Goal: Task Accomplishment & Management: Manage account settings

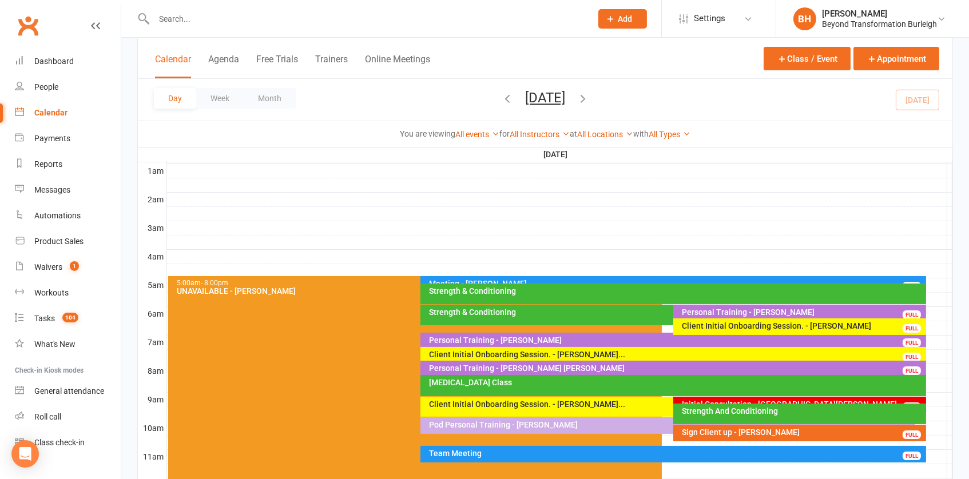
click at [530, 98] on button "[DATE]" at bounding box center [545, 98] width 40 height 16
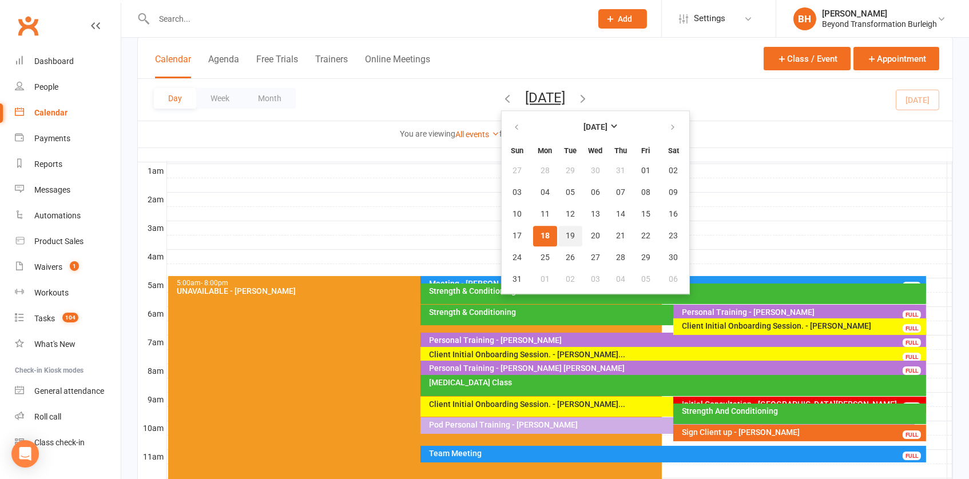
click at [558, 236] on button "19" at bounding box center [570, 236] width 24 height 21
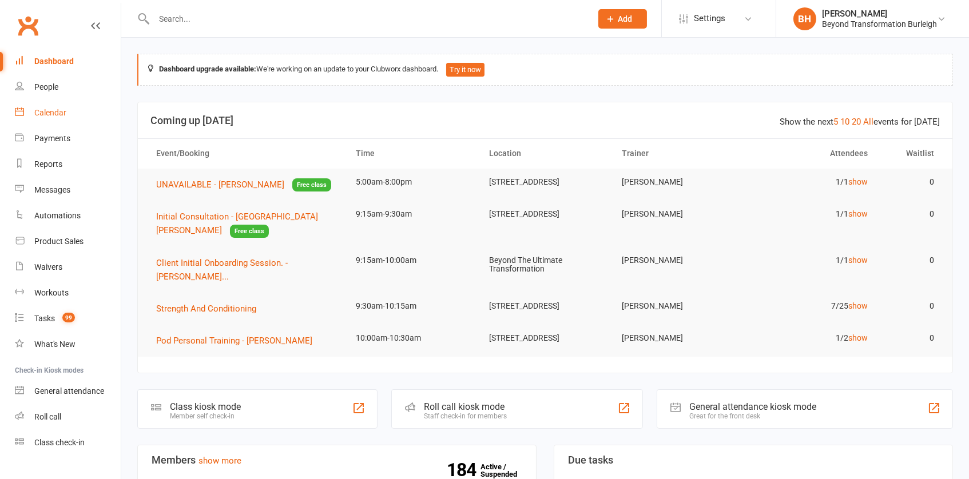
click at [59, 114] on div "Calendar" at bounding box center [50, 112] width 32 height 9
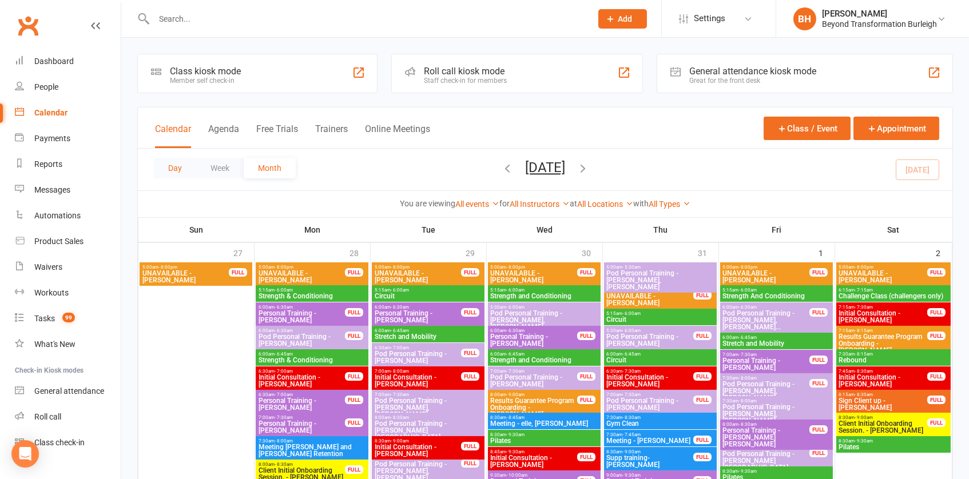
click at [176, 166] on button "Day" at bounding box center [175, 168] width 42 height 21
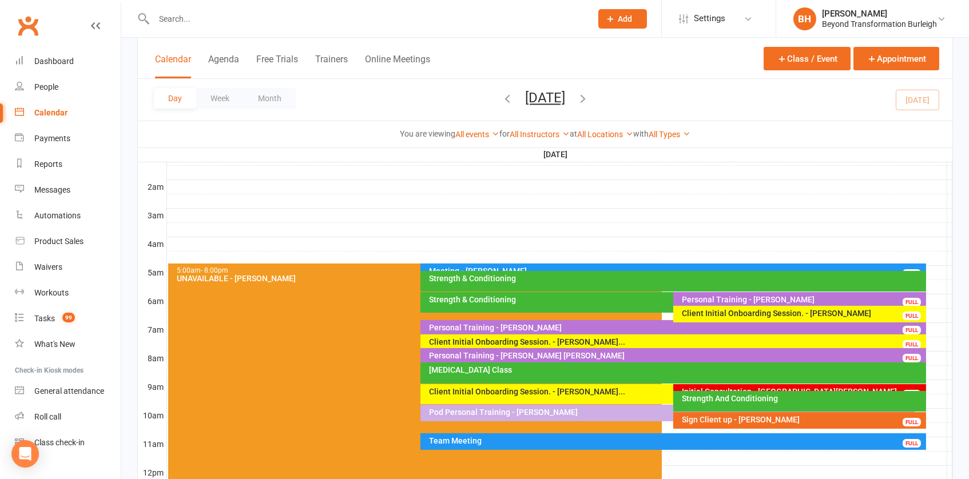
scroll to position [109, 0]
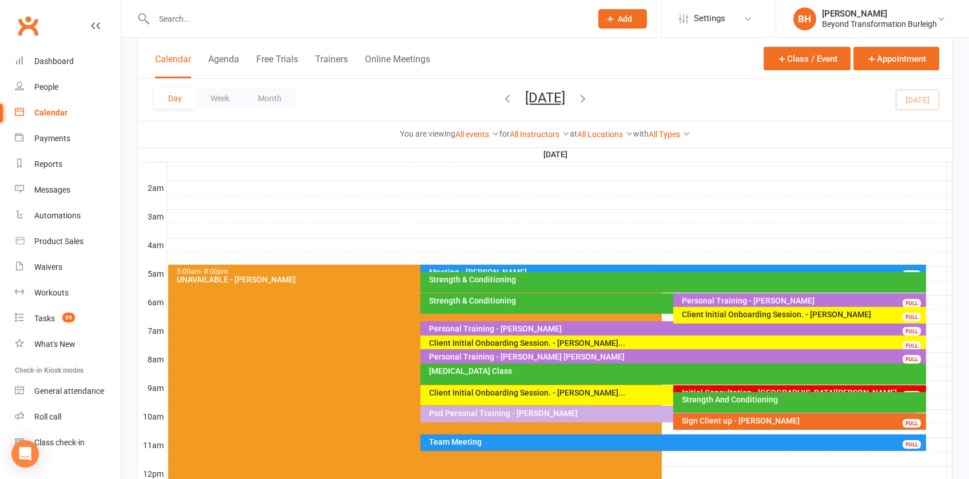
click at [563, 395] on div "Client Initial Onboarding Session. - [PERSON_NAME]..." at bounding box center [669, 393] width 483 height 8
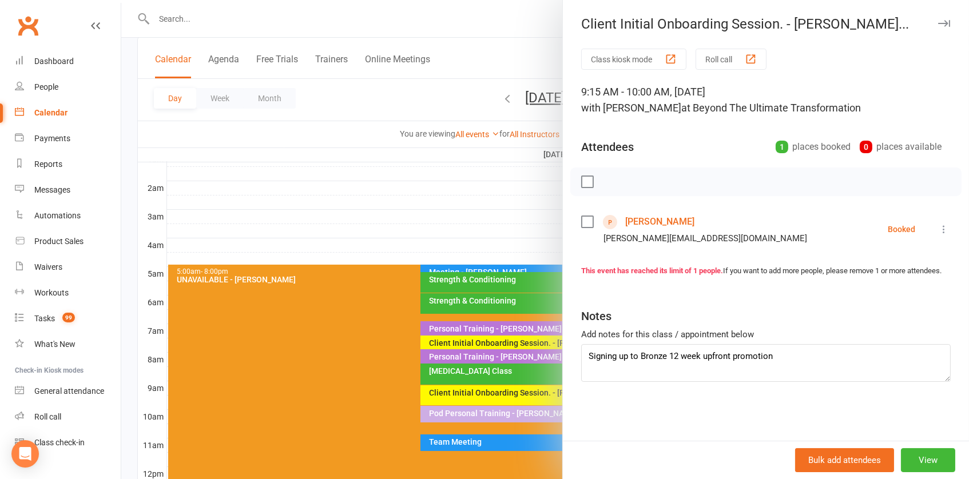
click at [674, 219] on link "[PERSON_NAME]" at bounding box center [659, 222] width 69 height 18
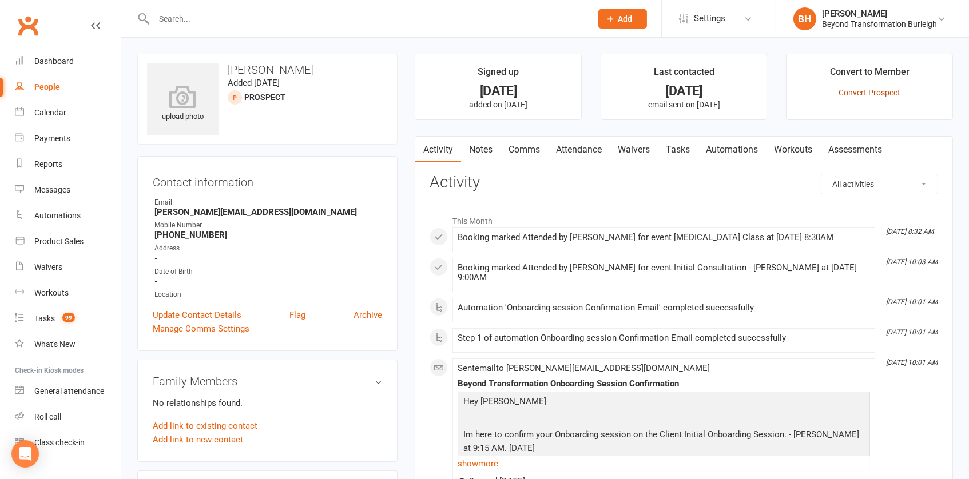
click at [862, 91] on link "Convert Prospect" at bounding box center [869, 92] width 62 height 9
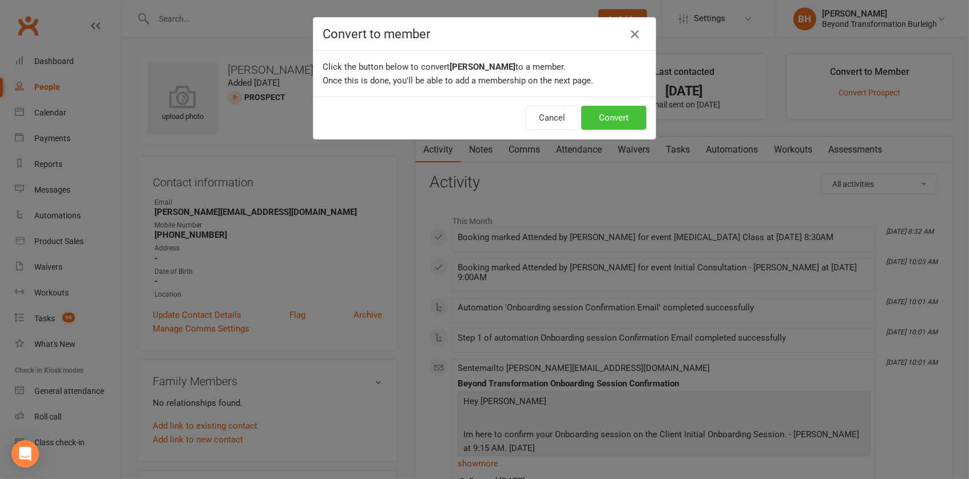
click at [622, 114] on button "Convert" at bounding box center [613, 118] width 65 height 24
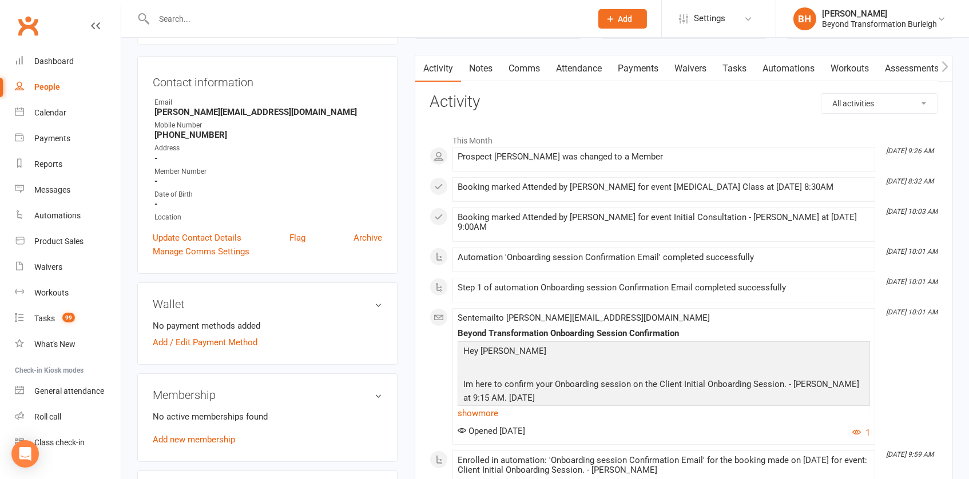
scroll to position [149, 0]
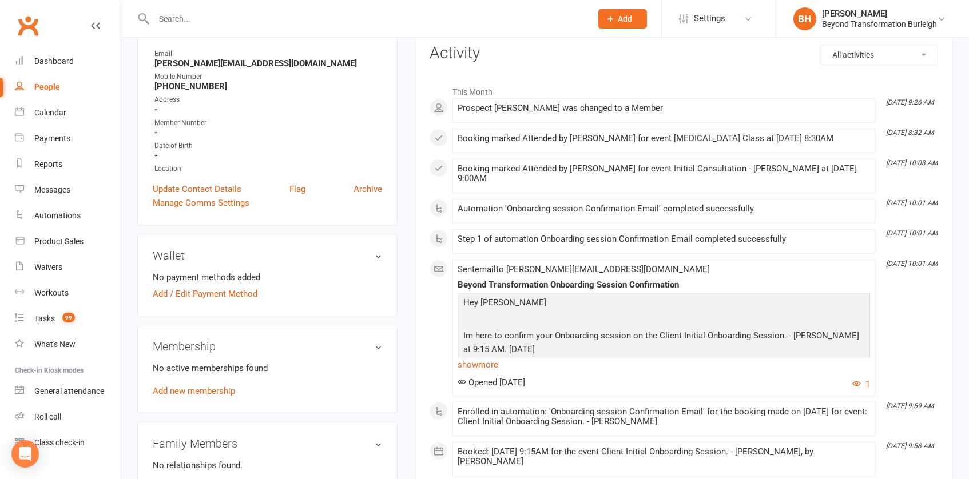
click at [219, 392] on div "No active memberships found Add new membership" at bounding box center [267, 379] width 229 height 37
click at [219, 389] on link "Add new membership" at bounding box center [194, 391] width 82 height 10
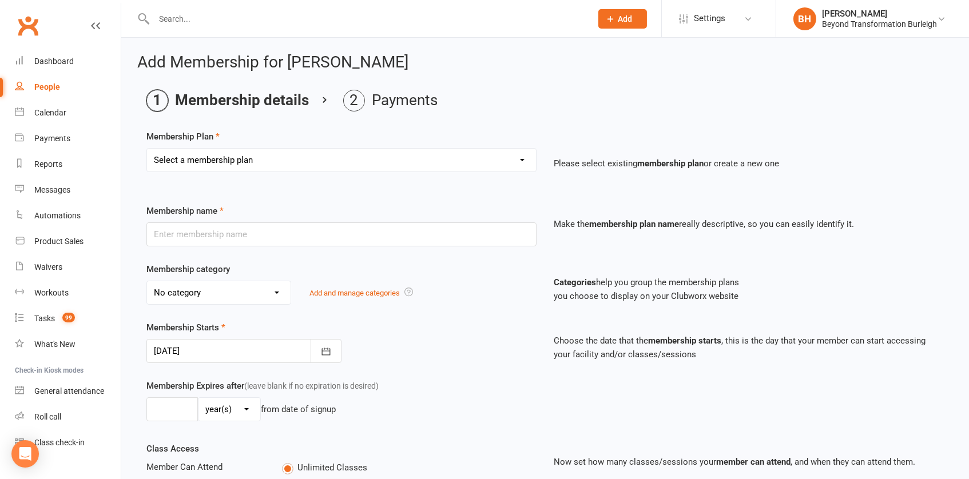
select select "25"
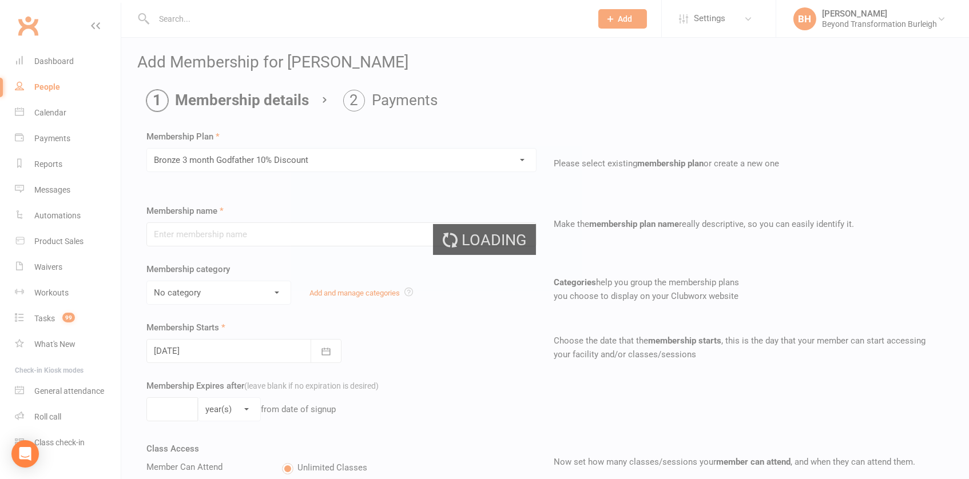
type input "Bronze 3 month Godfather 10% Discount"
select select "5"
type input "3"
select select "2"
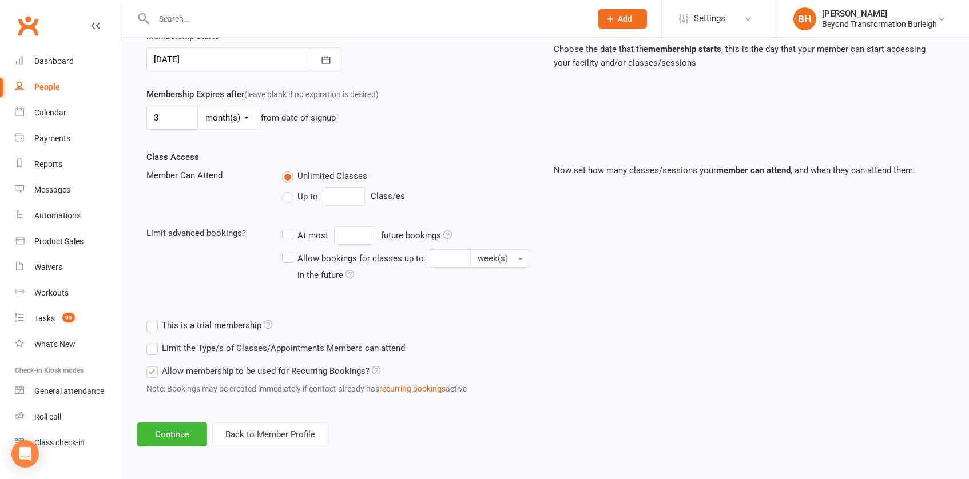
scroll to position [299, 0]
click at [177, 425] on button "Continue" at bounding box center [172, 435] width 70 height 24
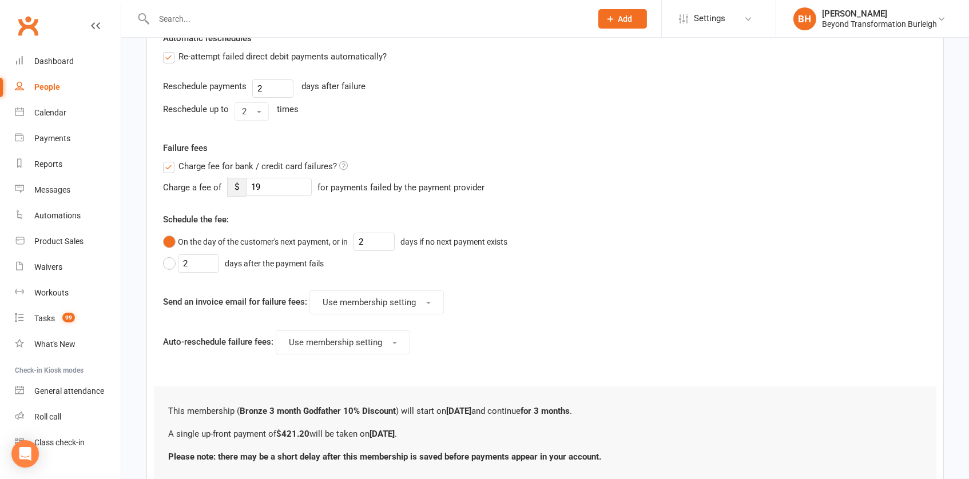
scroll to position [0, 0]
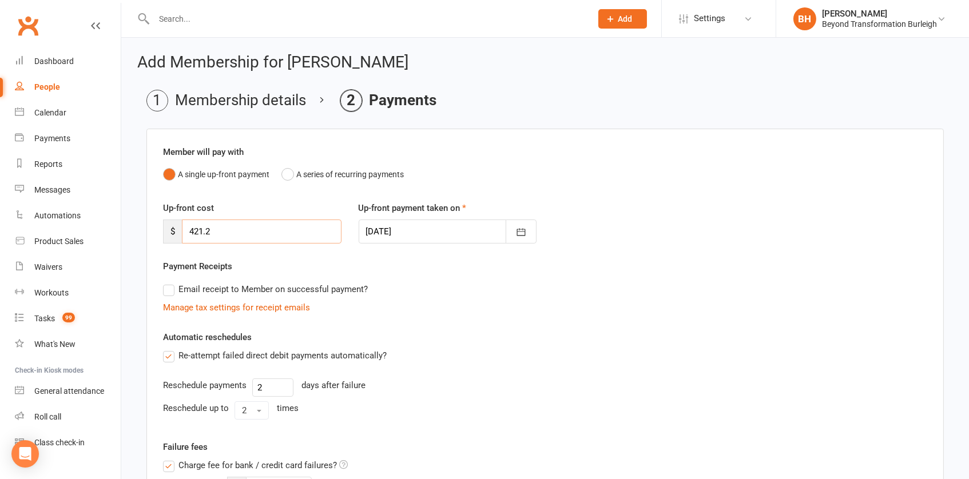
drag, startPoint x: 253, startPoint y: 227, endPoint x: 140, endPoint y: 228, distance: 113.8
click at [140, 228] on main "Membership details Payments Member will pay with A single up-front payment A se…" at bounding box center [545, 460] width 816 height 741
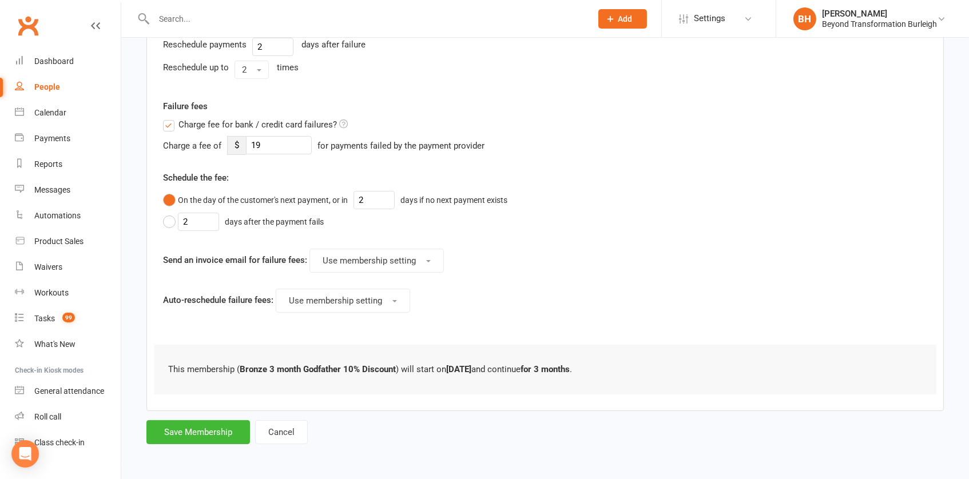
scroll to position [348, 0]
click at [222, 420] on button "Save Membership" at bounding box center [198, 432] width 104 height 24
type input "0"
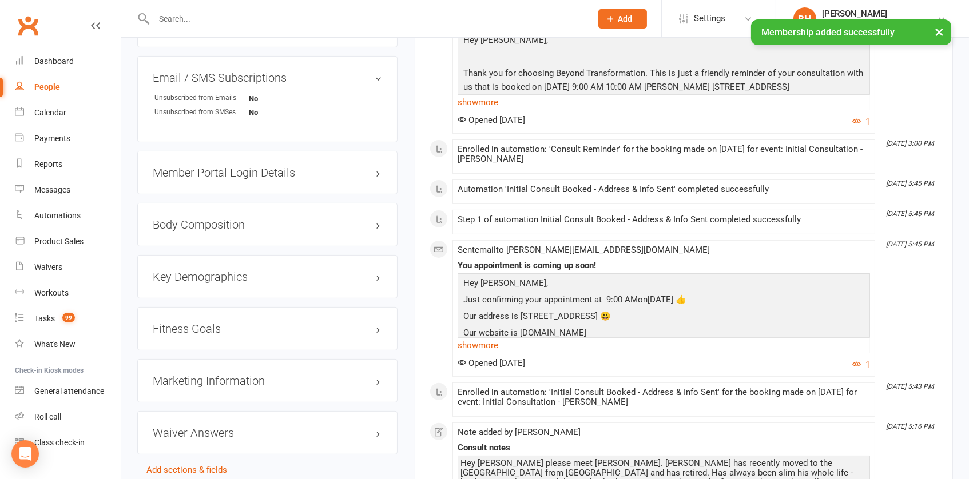
scroll to position [815, 0]
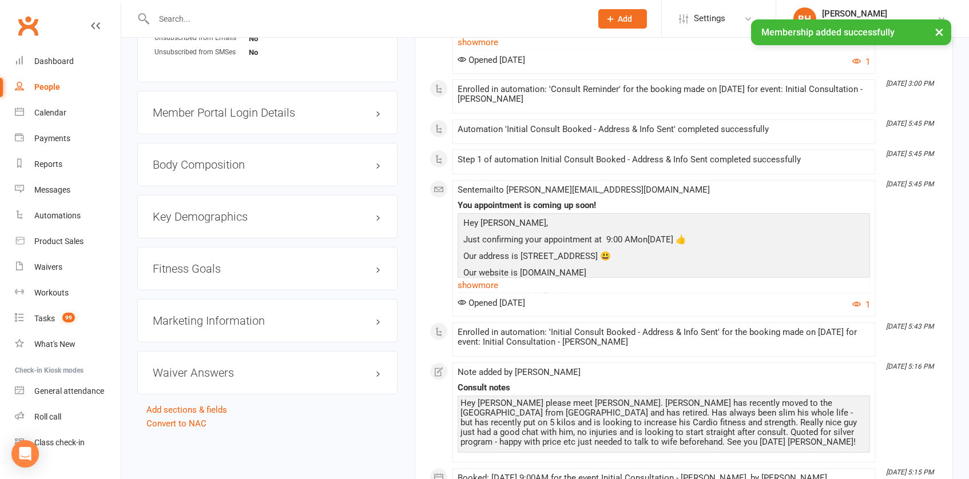
click at [266, 106] on h3 "Member Portal Login Details" at bounding box center [267, 112] width 229 height 13
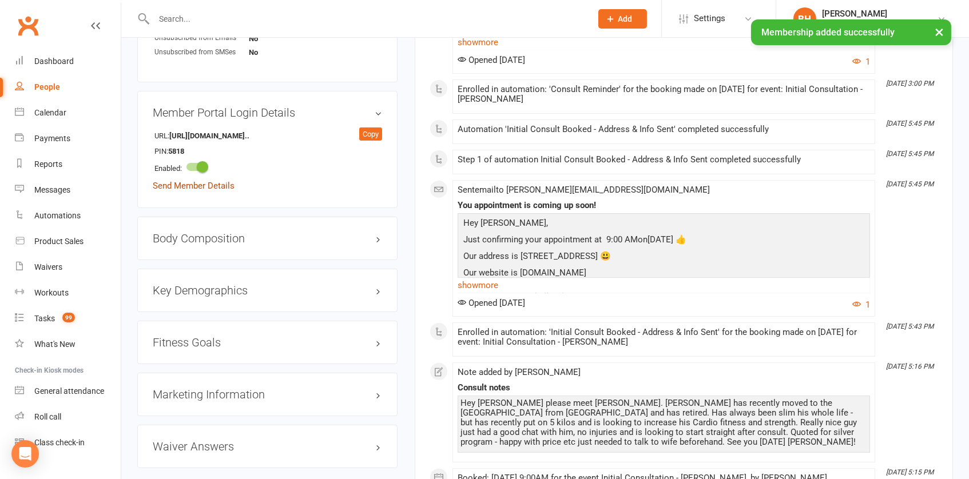
click at [220, 181] on link "Send Member Details" at bounding box center [194, 186] width 82 height 10
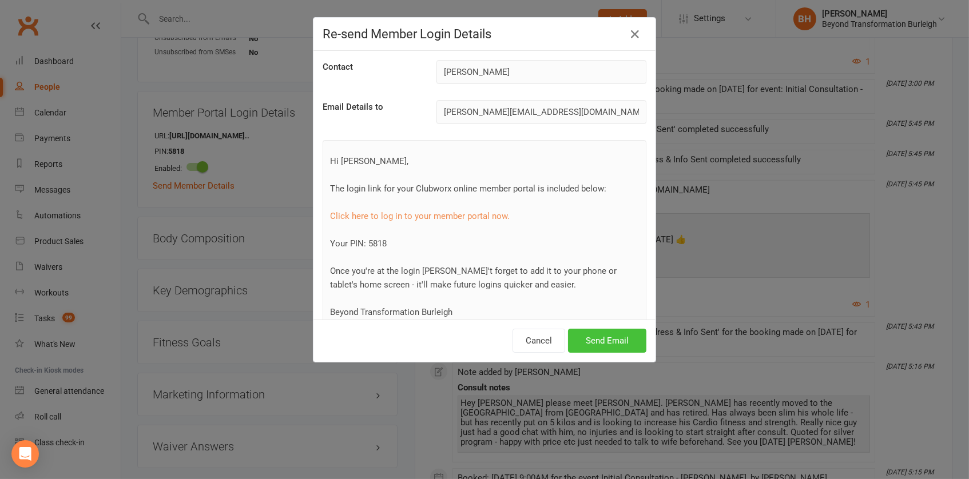
click at [622, 335] on button "Send Email" at bounding box center [607, 341] width 78 height 24
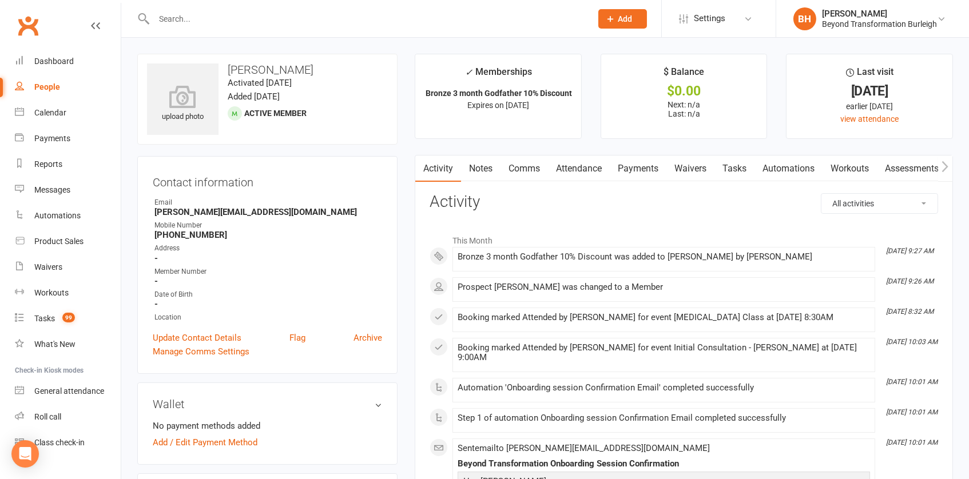
scroll to position [0, 0]
click at [695, 169] on link "Waivers" at bounding box center [690, 169] width 48 height 26
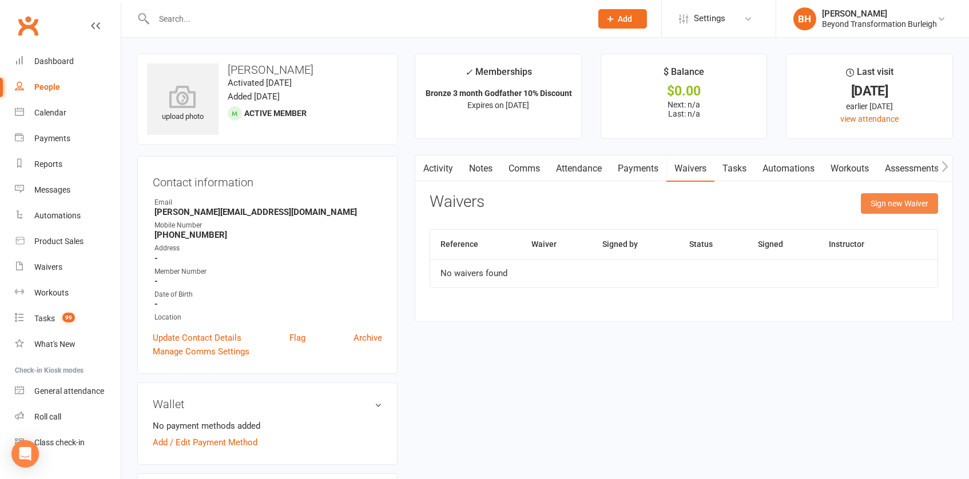
click at [897, 212] on button "Sign new Waiver" at bounding box center [899, 203] width 77 height 21
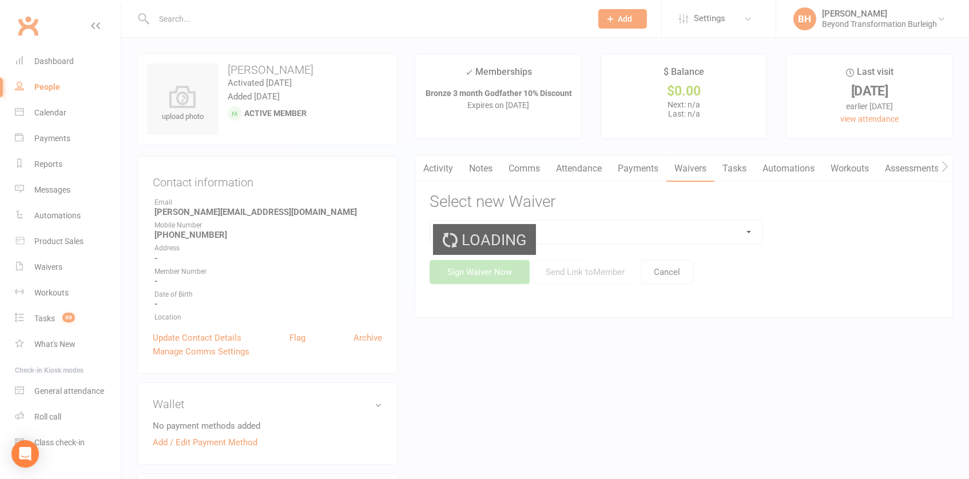
click at [650, 229] on div "Loading" at bounding box center [484, 239] width 969 height 479
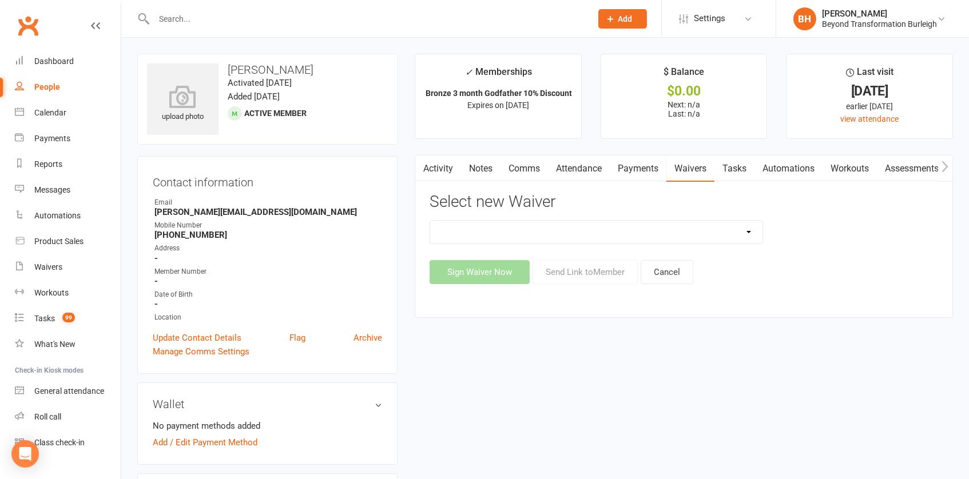
select select "9795"
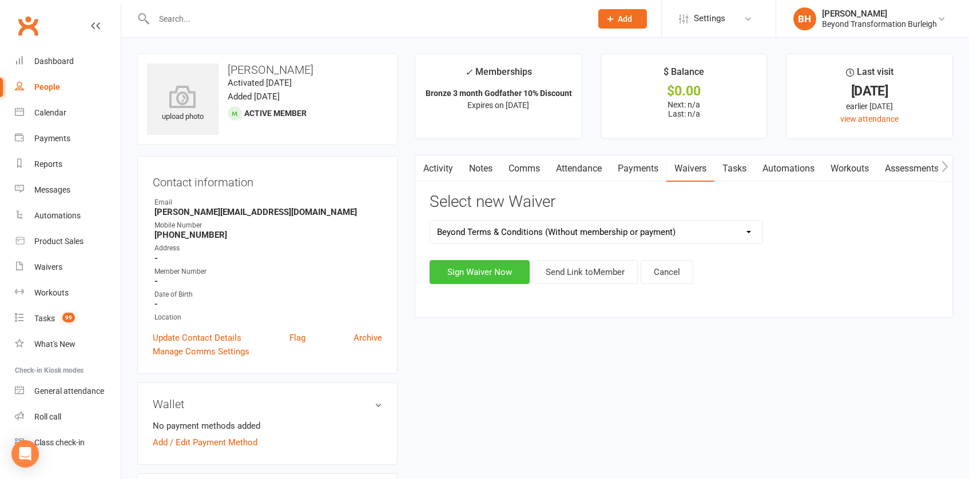
click at [491, 274] on button "Sign Waiver Now" at bounding box center [479, 272] width 100 height 24
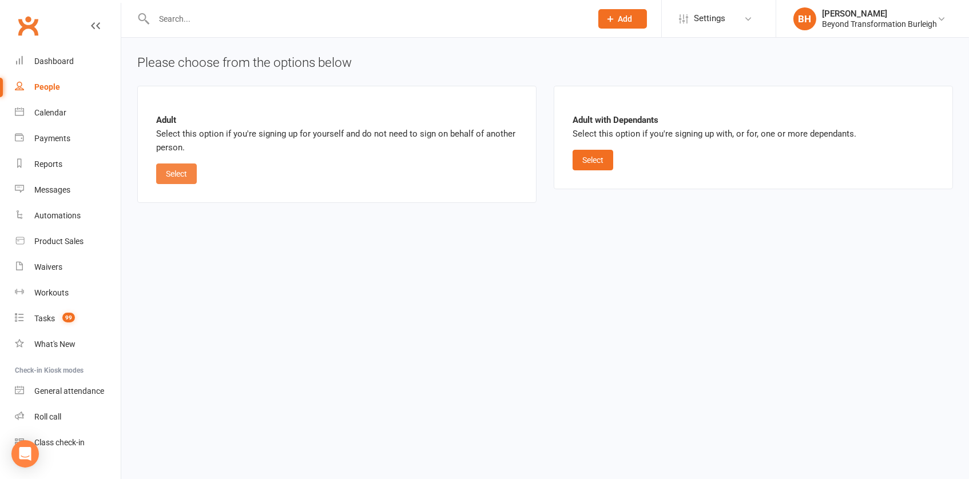
click at [180, 169] on button "Select" at bounding box center [176, 174] width 41 height 21
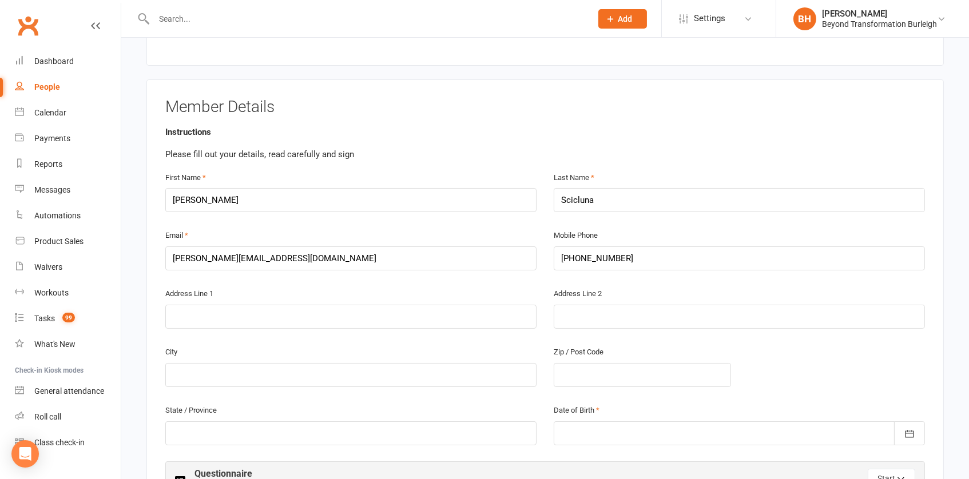
scroll to position [192, 0]
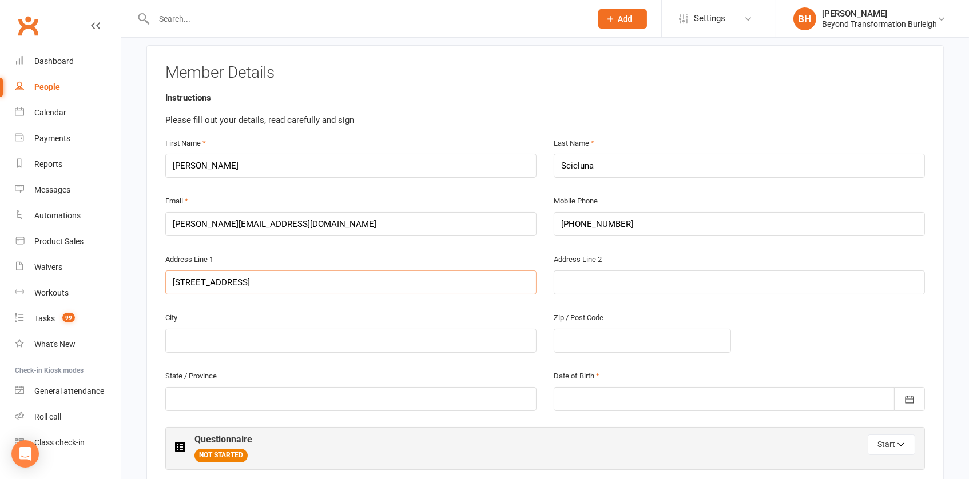
type input "[STREET_ADDRESS]"
drag, startPoint x: 199, startPoint y: 323, endPoint x: 162, endPoint y: 309, distance: 39.6
click at [162, 311] on div "City BUR" at bounding box center [351, 340] width 388 height 58
type input "Burleigh"
type input "4220"
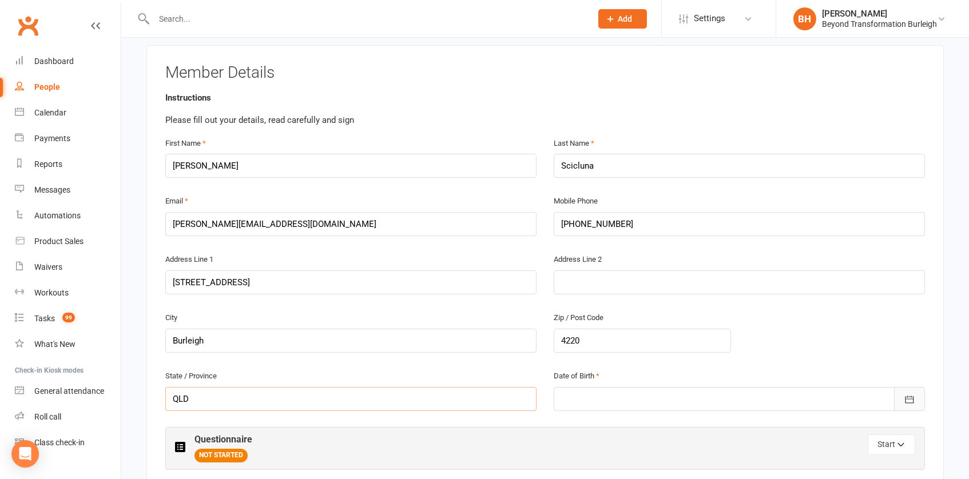
type input "QLD"
click at [905, 396] on icon "button" at bounding box center [909, 399] width 9 height 7
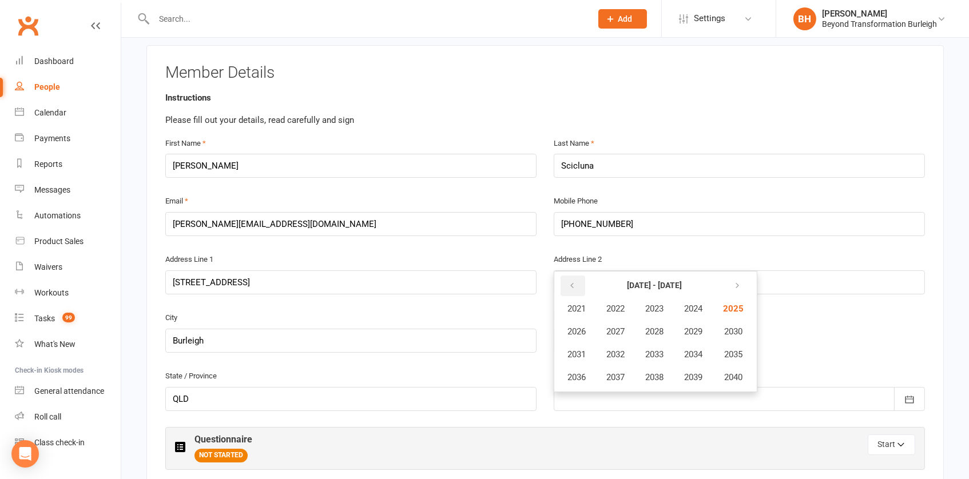
click at [575, 281] on icon "button" at bounding box center [572, 285] width 8 height 9
click at [662, 306] on span "1963" at bounding box center [654, 309] width 18 height 10
click at [638, 372] on span "November" at bounding box center [637, 377] width 39 height 10
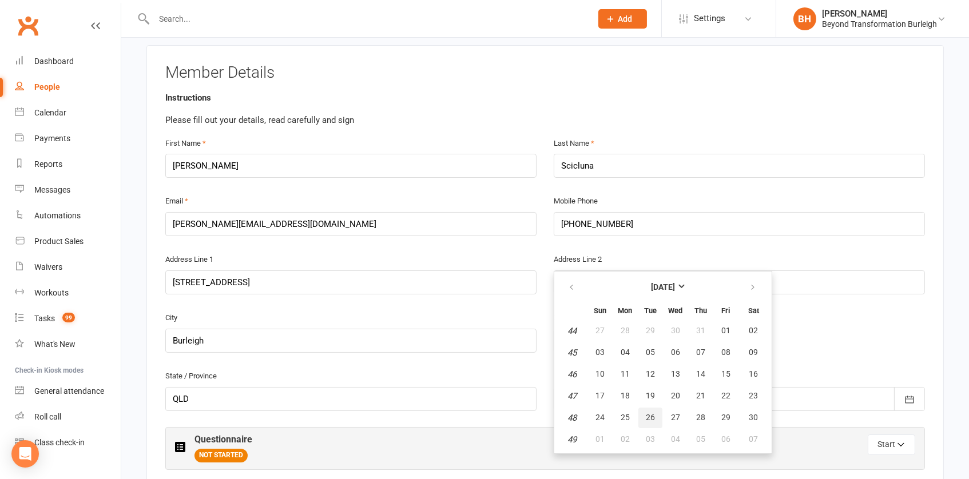
click at [647, 413] on span "26" at bounding box center [650, 417] width 9 height 9
type input "[DATE]"
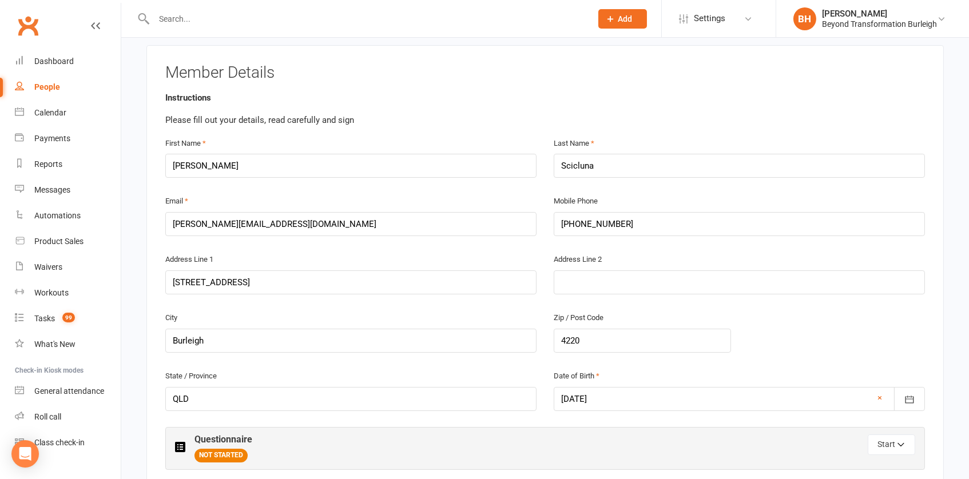
click at [828, 319] on div "City Burleigh Zip / Post Code 4220" at bounding box center [545, 340] width 777 height 58
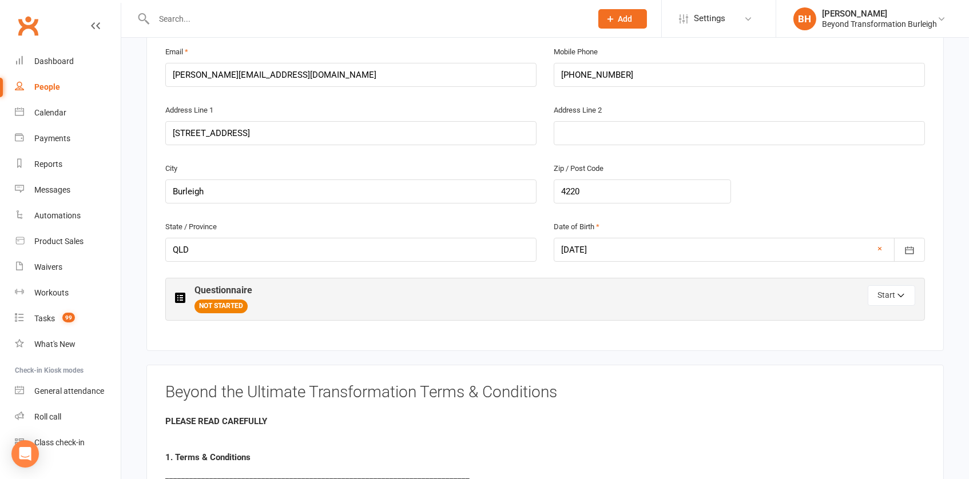
scroll to position [367, 0]
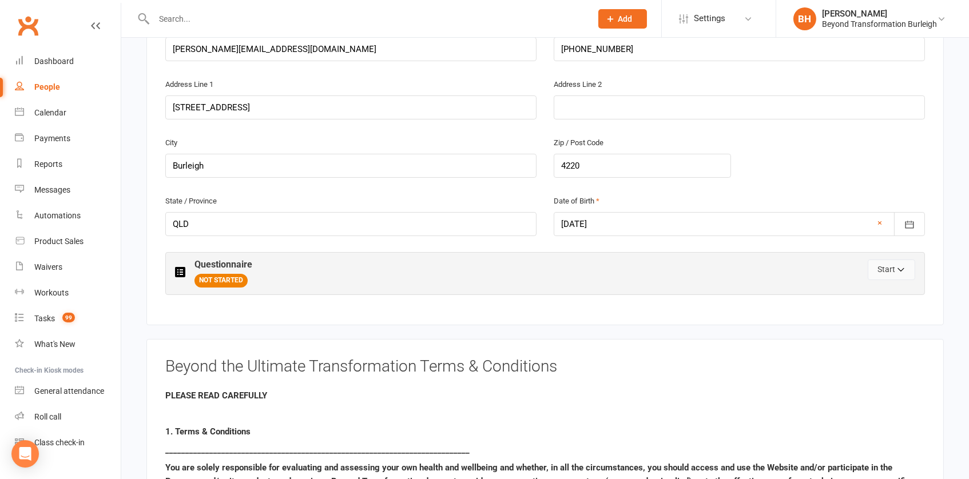
click at [892, 260] on button "Start" at bounding box center [891, 270] width 47 height 21
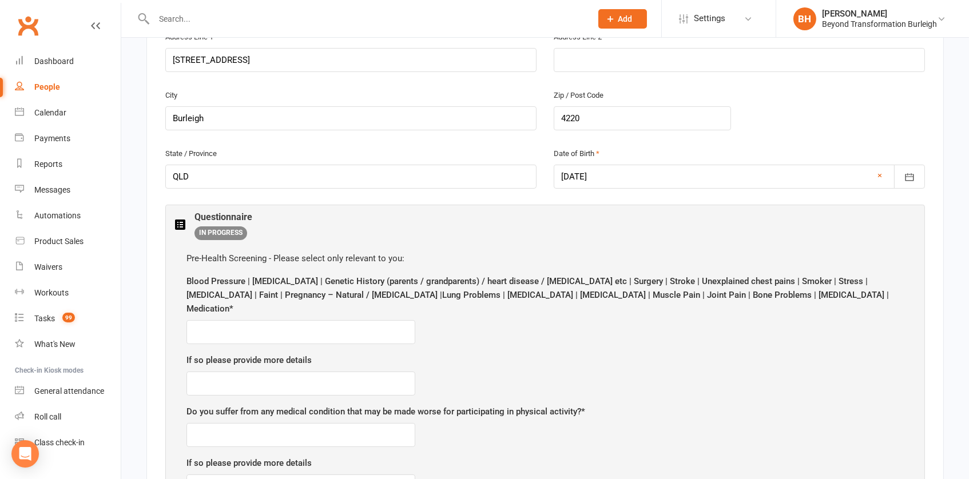
scroll to position [424, 0]
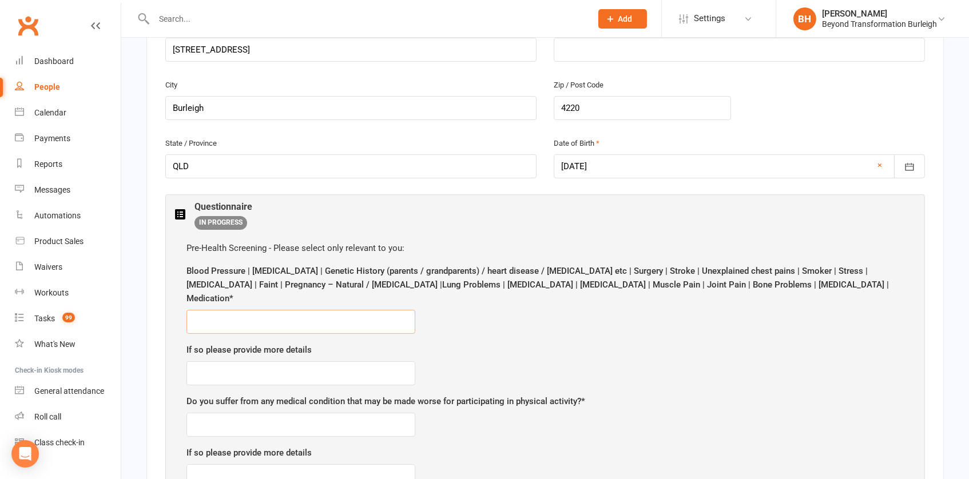
click at [291, 310] on input "text" at bounding box center [300, 322] width 229 height 24
drag, startPoint x: 246, startPoint y: 303, endPoint x: 270, endPoint y: 300, distance: 23.6
click at [270, 310] on input "MENISCUIS" at bounding box center [300, 322] width 229 height 24
click at [293, 361] on input "text" at bounding box center [300, 373] width 229 height 24
click at [321, 310] on input "MENISCUIS right knee, [MEDICAL_DATA]," at bounding box center [300, 322] width 229 height 24
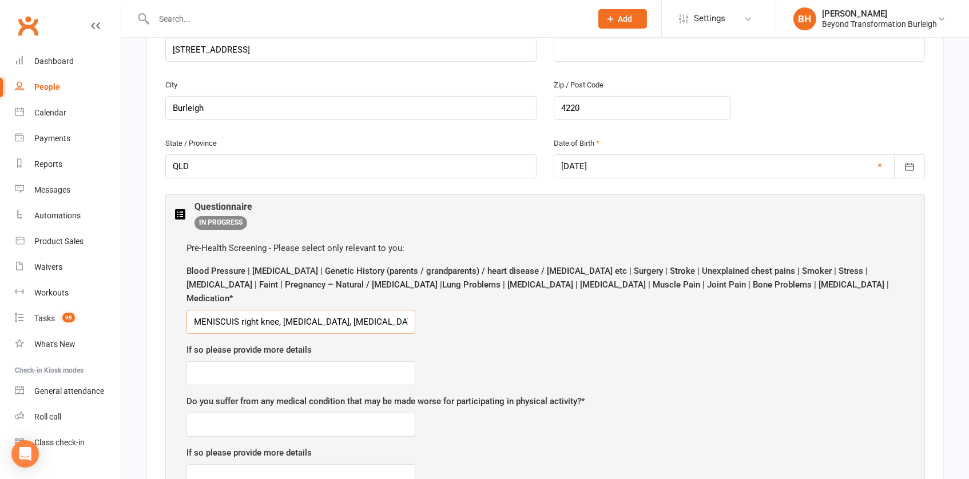
type input "MENISCUIS right knee, [MEDICAL_DATA], [MEDICAL_DATA]"
click at [277, 361] on input "text" at bounding box center [300, 373] width 229 height 24
type input "as above"
click at [243, 413] on input "text" at bounding box center [300, 425] width 229 height 24
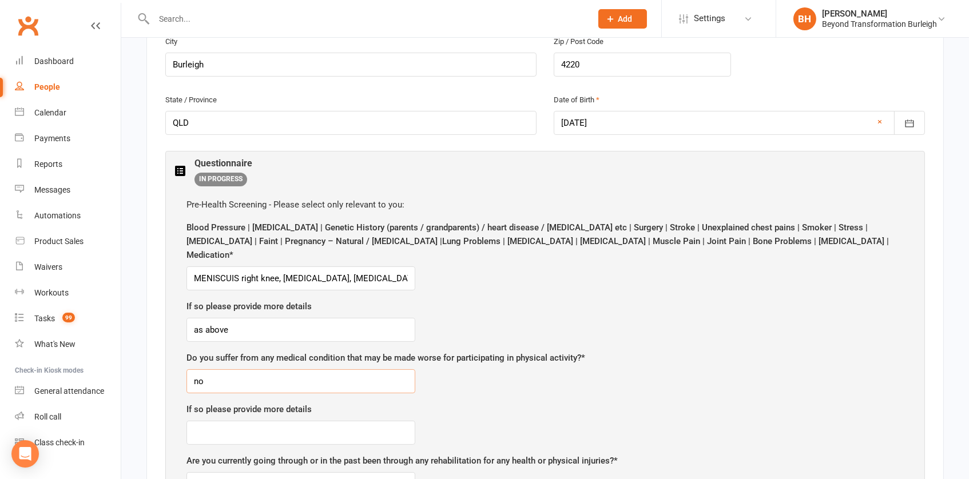
scroll to position [490, 0]
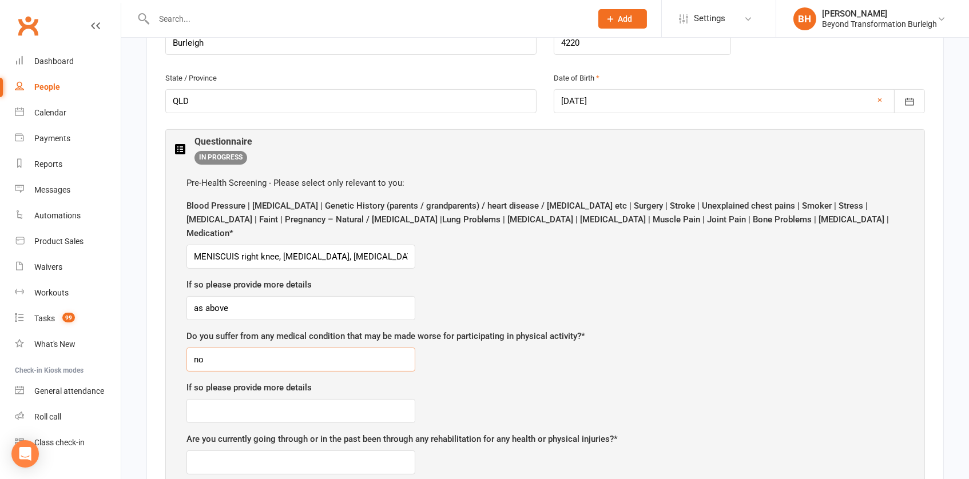
type input "no"
click at [296, 399] on input "text" at bounding box center [300, 411] width 229 height 24
type input "as above"
click at [272, 451] on input "text" at bounding box center [300, 463] width 229 height 24
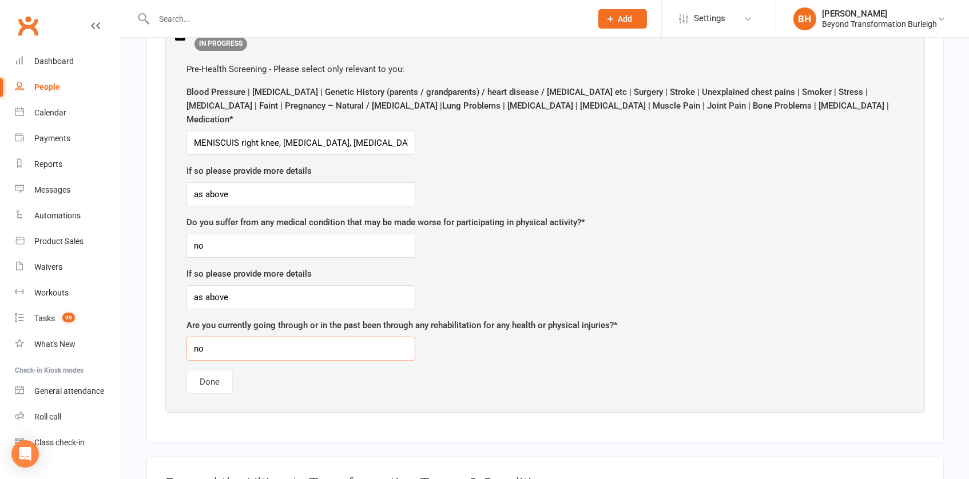
scroll to position [604, 0]
type input "no"
click at [208, 369] on button "Done" at bounding box center [209, 381] width 46 height 24
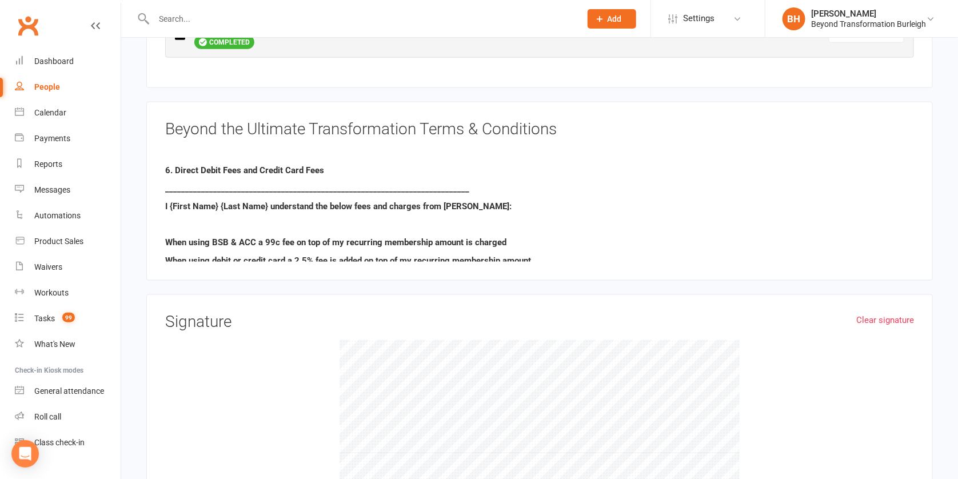
scroll to position [1237, 0]
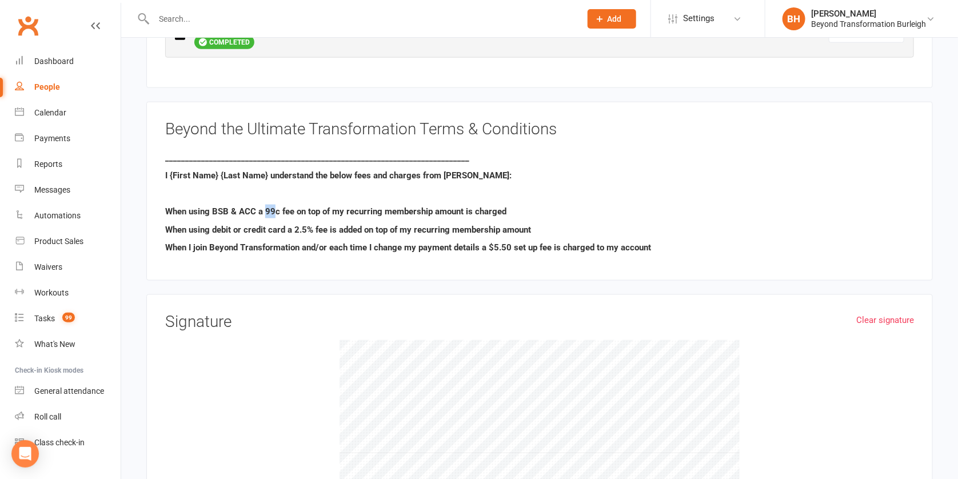
drag, startPoint x: 265, startPoint y: 196, endPoint x: 276, endPoint y: 196, distance: 10.9
click at [276, 206] on span "When using BSB & ACC a 99c fee on top of my recurring membership amount is char…" at bounding box center [335, 211] width 341 height 10
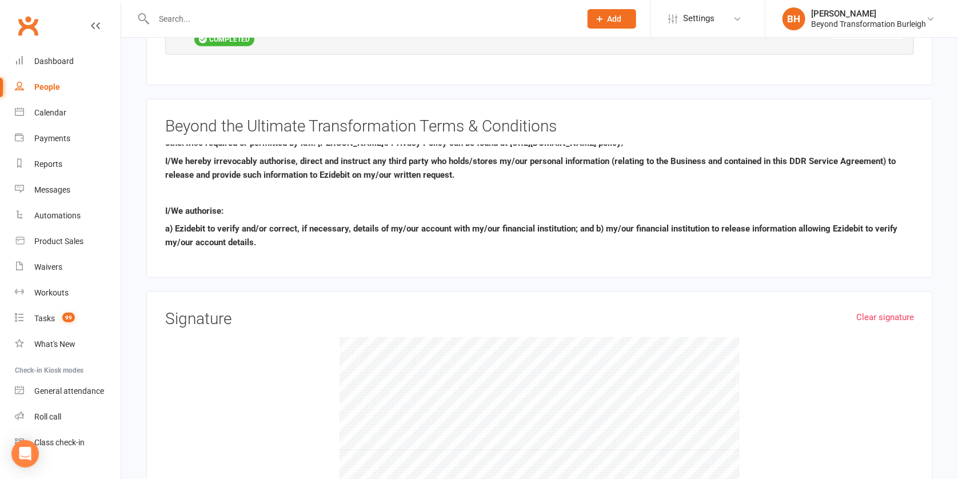
scroll to position [709, 0]
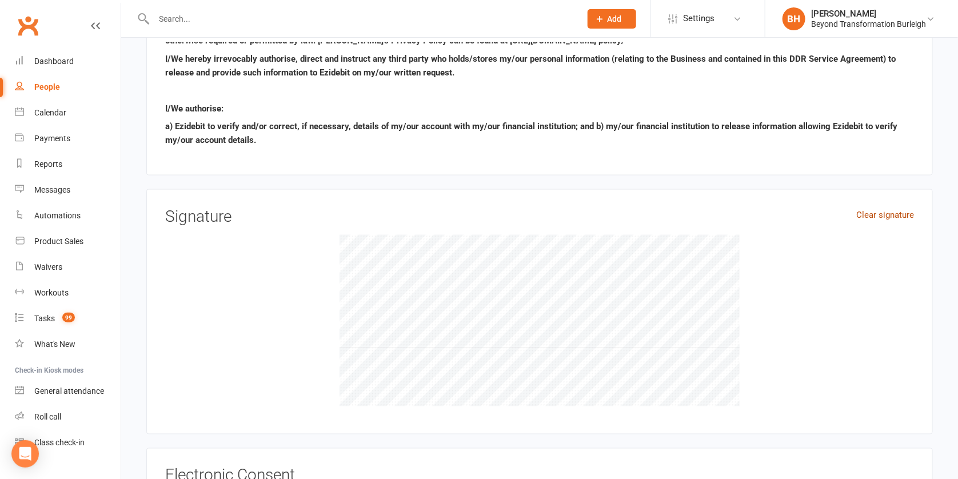
click at [881, 208] on link "Clear signature" at bounding box center [886, 215] width 58 height 14
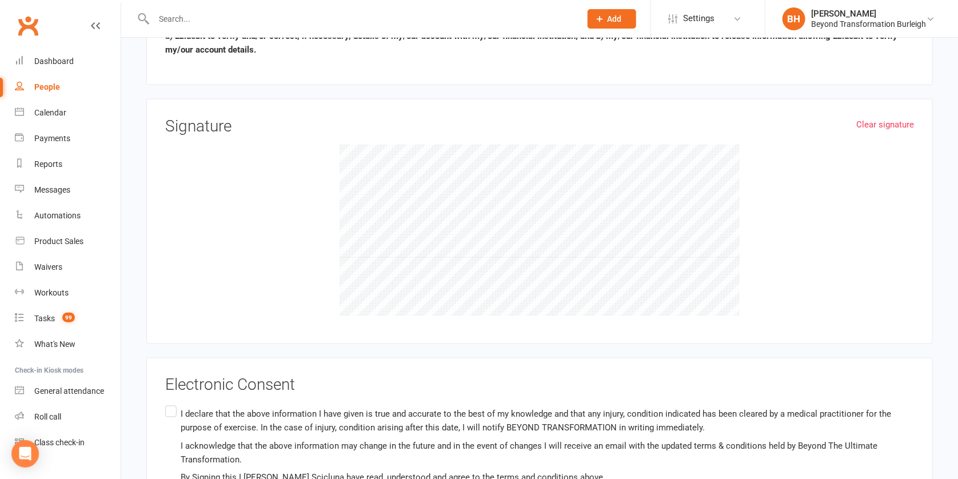
scroll to position [884, 0]
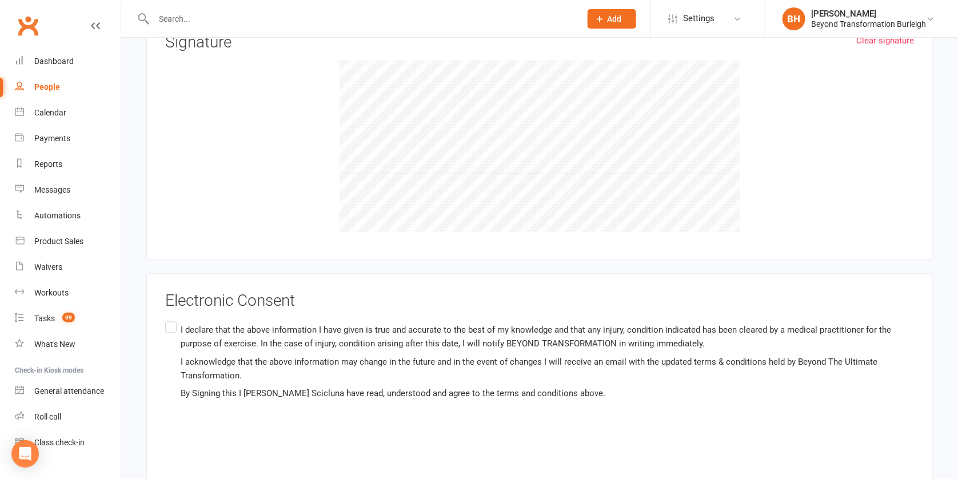
click at [173, 321] on label "I declare that the above information I have given is true and accurate to the b…" at bounding box center [539, 399] width 749 height 158
click at [173, 320] on input "I declare that the above information I have given is true and accurate to the b…" at bounding box center [168, 320] width 7 height 0
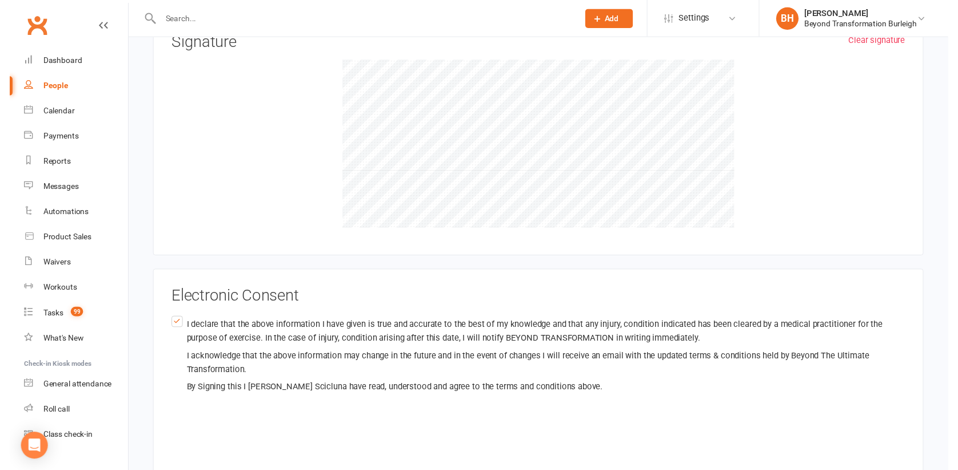
scroll to position [973, 0]
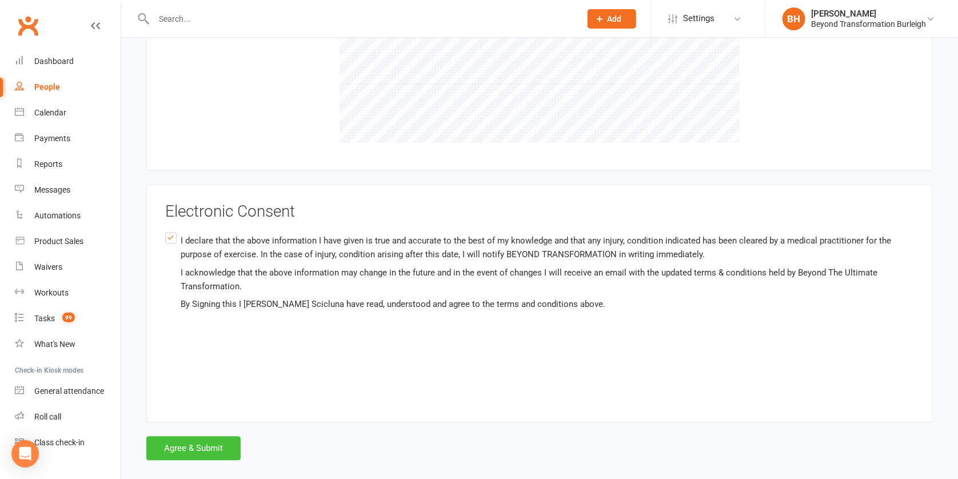
click at [201, 437] on button "Agree & Submit" at bounding box center [193, 449] width 94 height 24
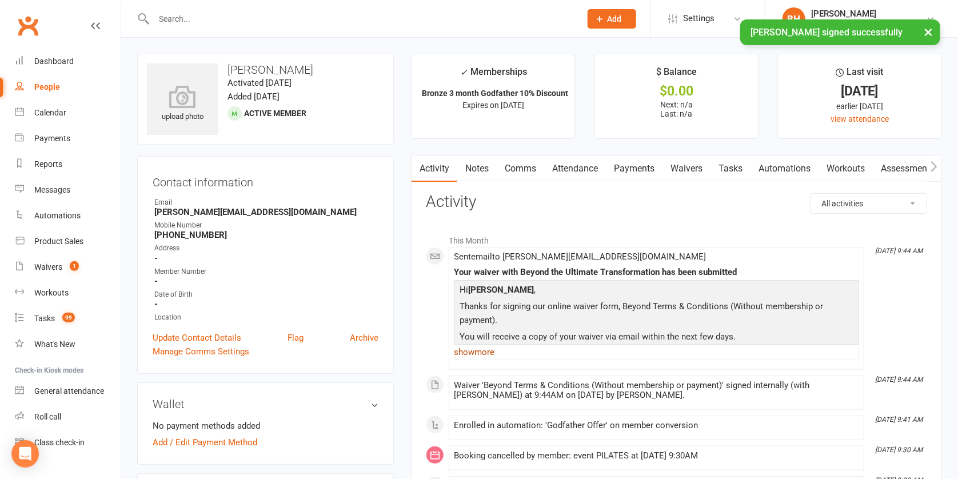
scroll to position [96, 0]
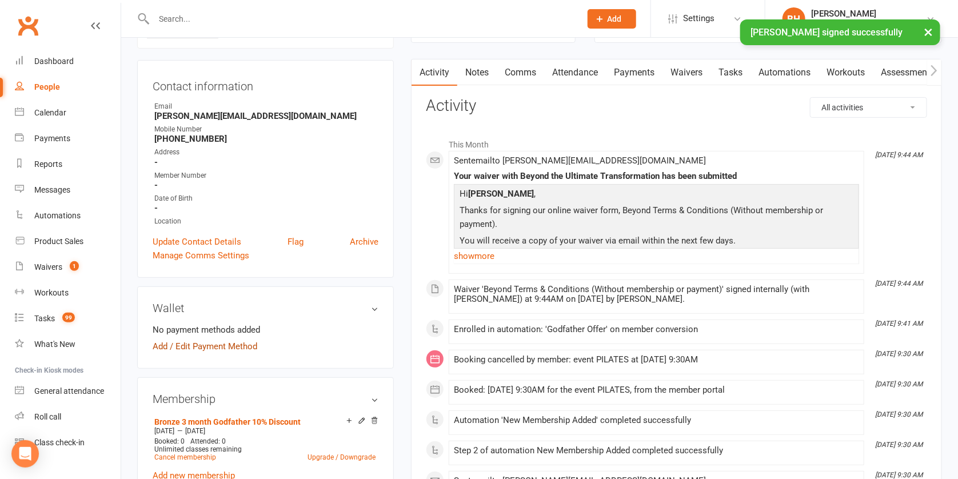
click at [237, 341] on link "Add / Edit Payment Method" at bounding box center [205, 347] width 105 height 14
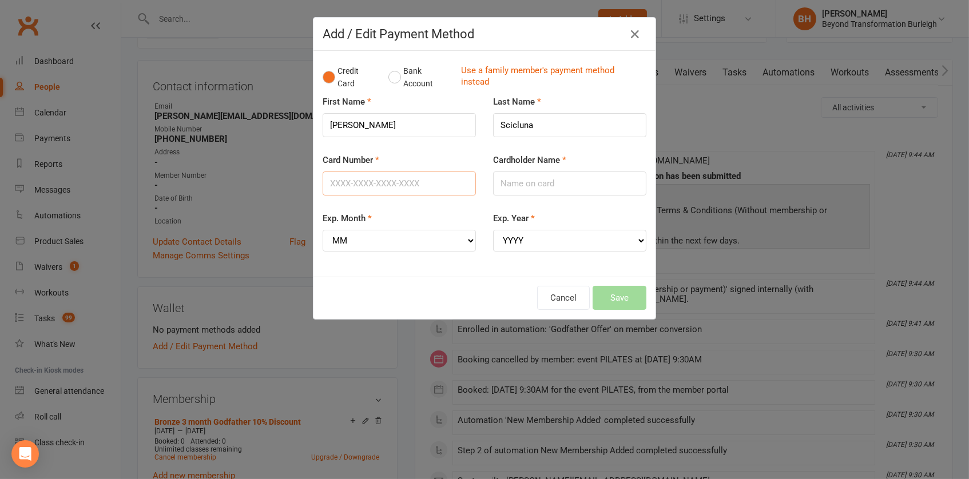
click at [367, 182] on input "Card Number" at bounding box center [399, 184] width 153 height 24
type input "[CREDIT_CARD_NUMBER]"
click at [551, 180] on input "Cardholder Name" at bounding box center [569, 184] width 153 height 24
select select "08"
select select "2028"
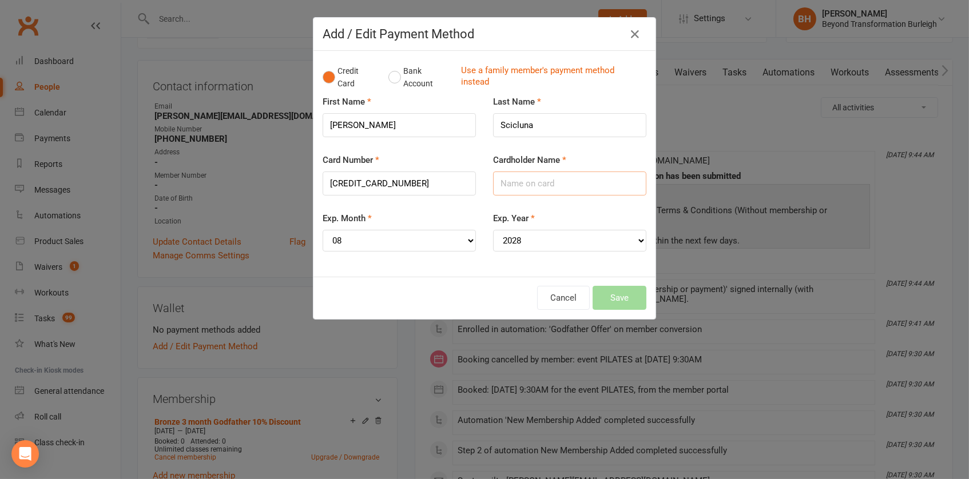
click at [505, 177] on input "Cardholder Name" at bounding box center [569, 184] width 153 height 24
type input "[PERSON_NAME]"
click at [604, 286] on button "Save" at bounding box center [619, 298] width 54 height 24
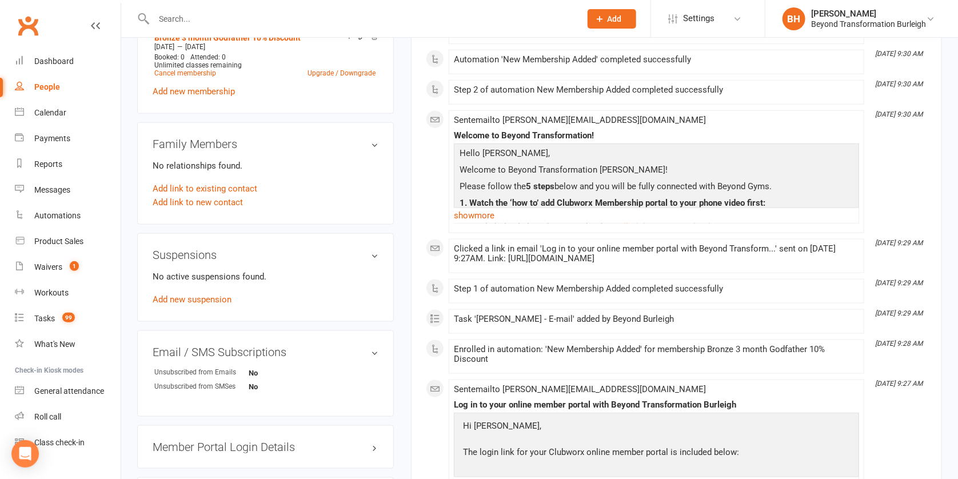
scroll to position [80, 0]
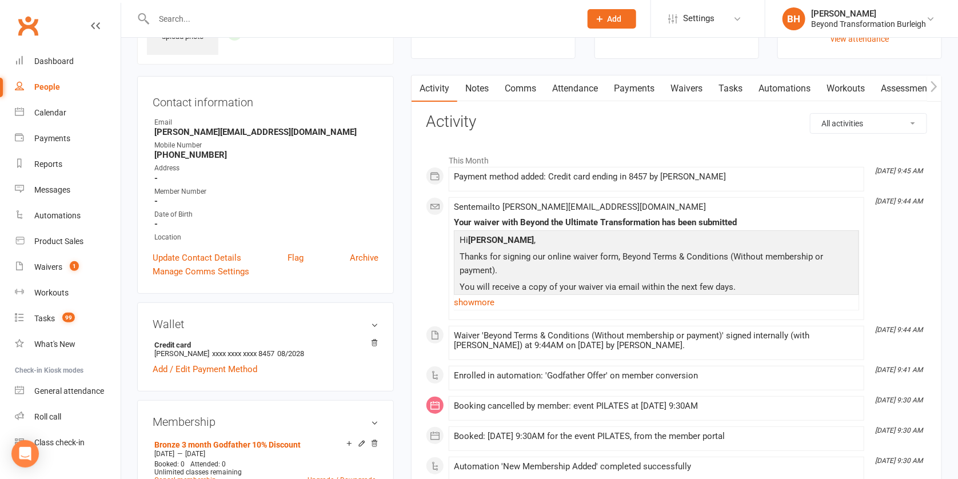
click at [643, 86] on link "Payments" at bounding box center [634, 88] width 57 height 26
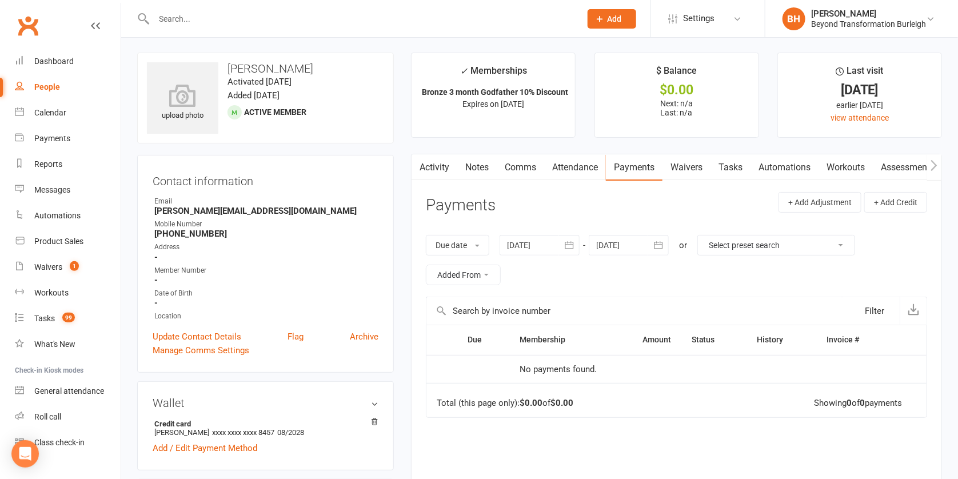
scroll to position [21, 0]
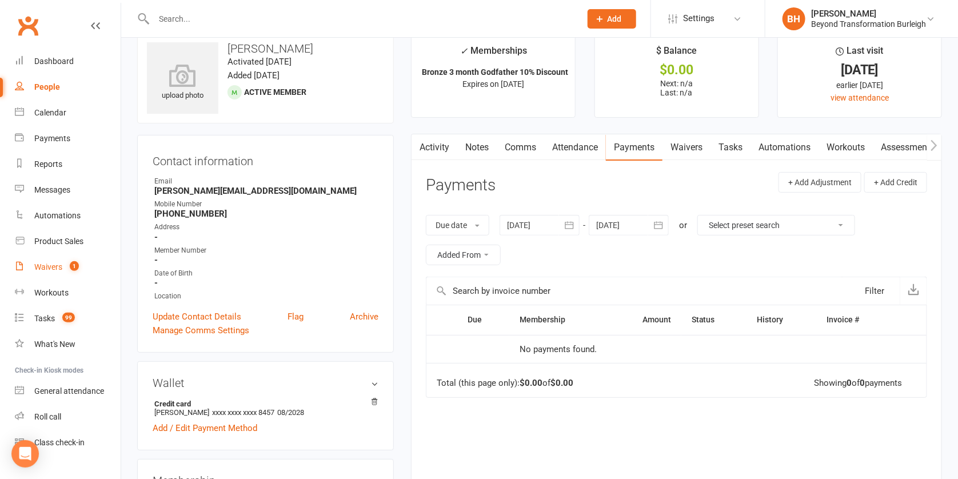
click at [60, 262] on div "Waivers" at bounding box center [48, 266] width 28 height 9
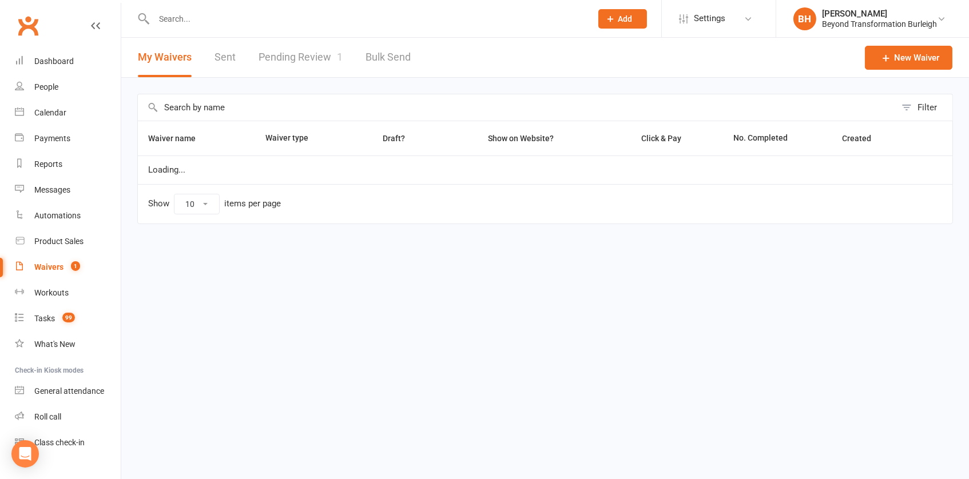
click at [301, 53] on link "Pending Review 1" at bounding box center [300, 57] width 84 height 39
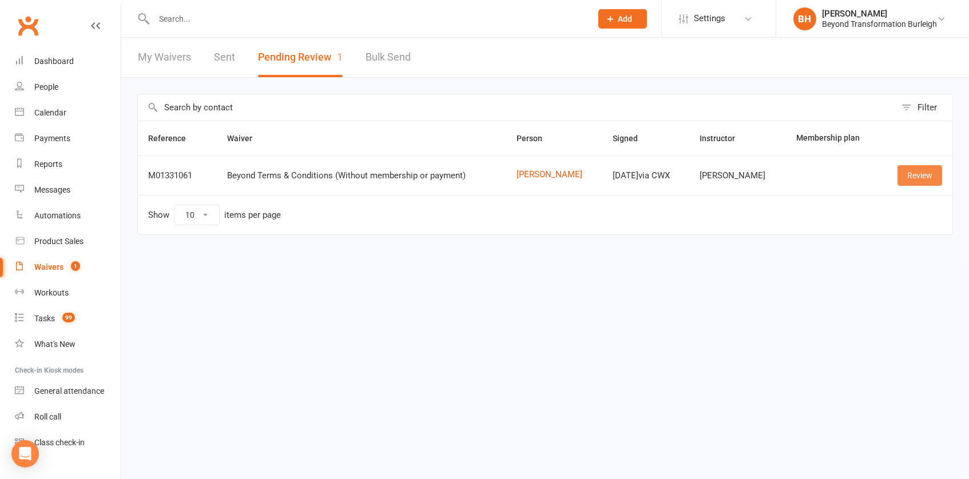
click at [901, 174] on link "Review" at bounding box center [919, 175] width 45 height 21
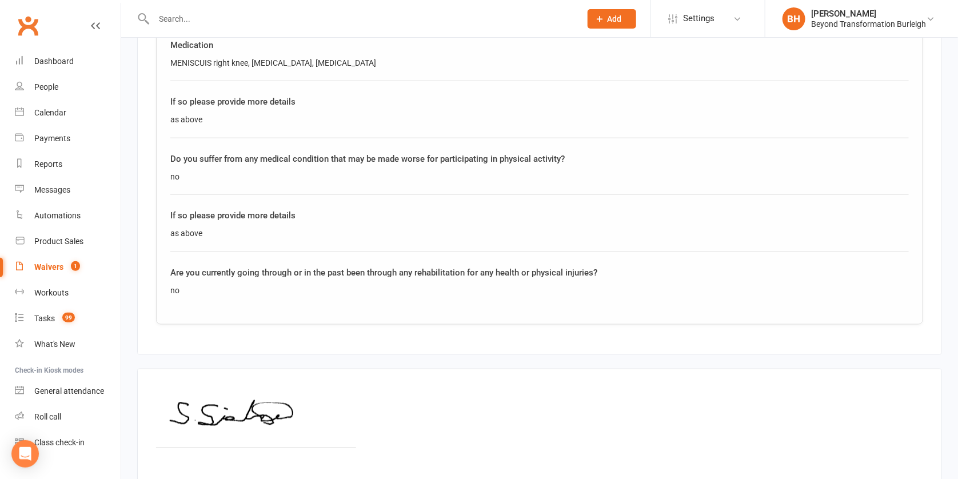
scroll to position [741, 0]
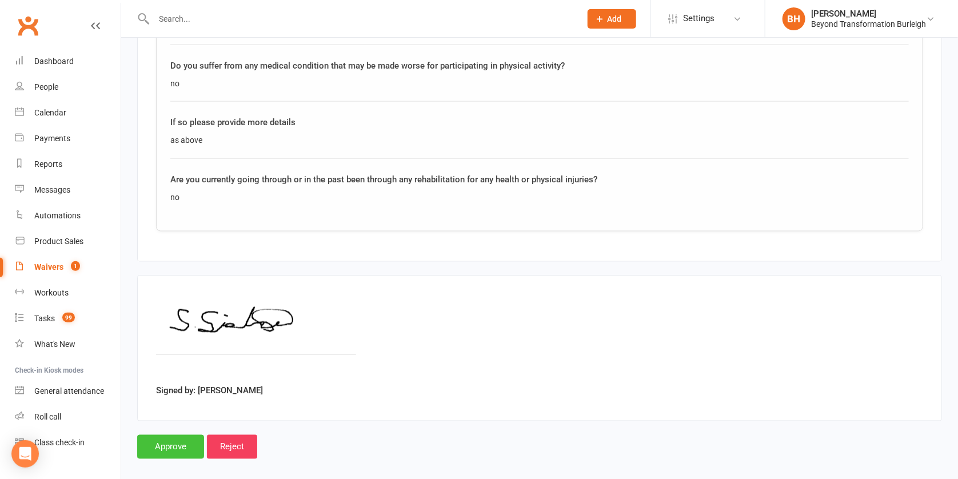
click at [182, 435] on input "Approve" at bounding box center [170, 447] width 67 height 24
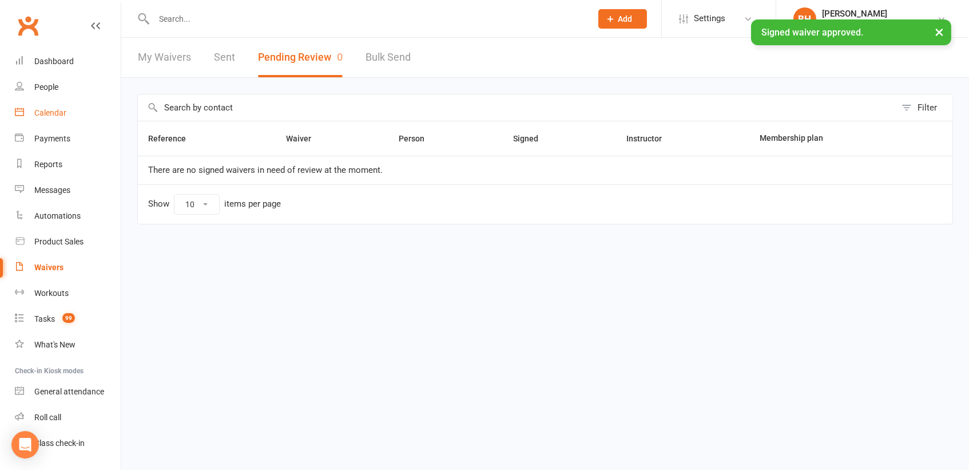
click at [56, 110] on div "Calendar" at bounding box center [50, 112] width 32 height 9
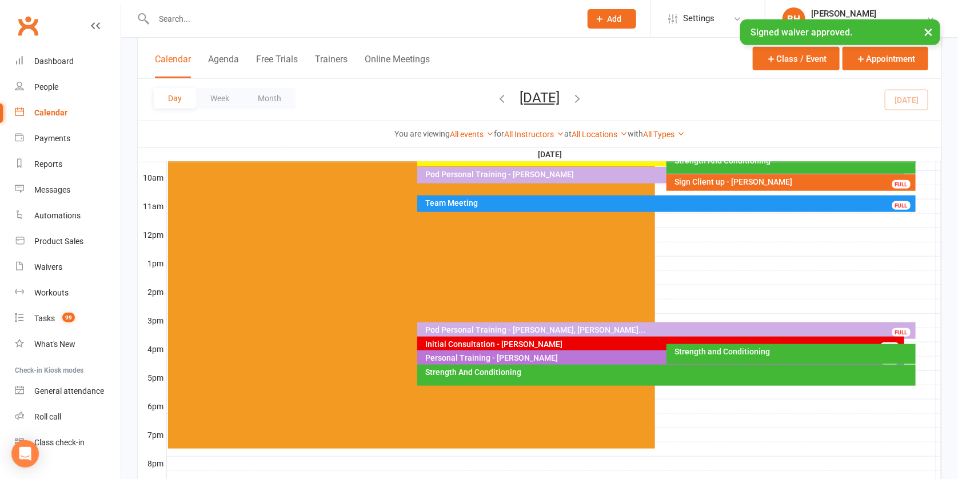
scroll to position [106, 0]
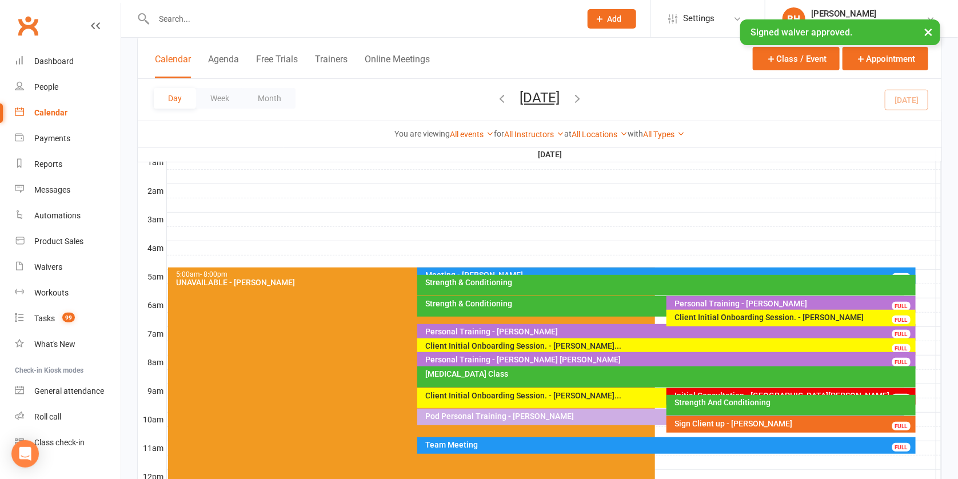
click at [520, 91] on button "[DATE]" at bounding box center [540, 98] width 40 height 16
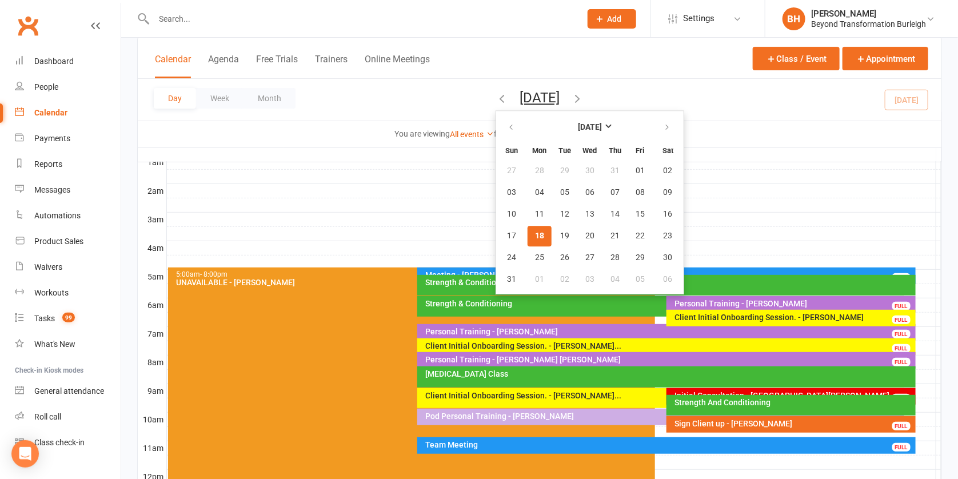
click at [532, 97] on button "[DATE]" at bounding box center [540, 98] width 40 height 16
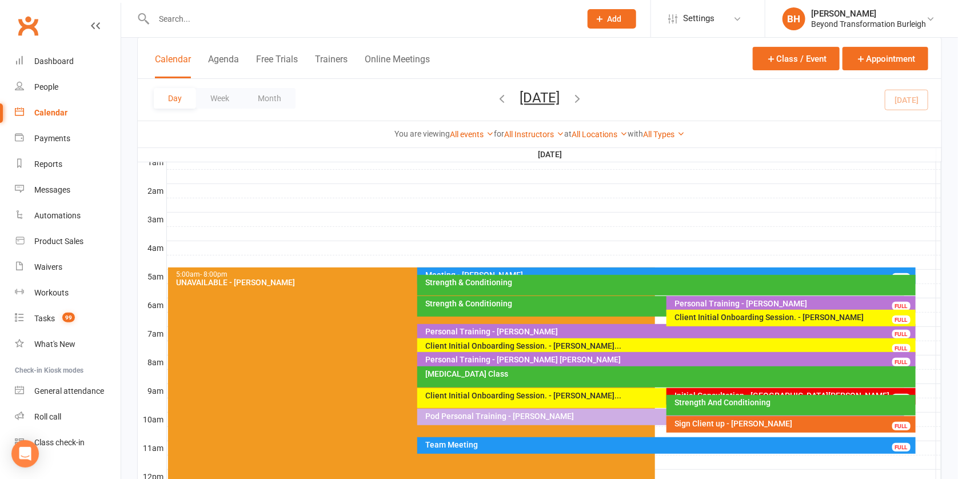
click at [592, 394] on div "Client Initial Onboarding Session. - [PERSON_NAME]..." at bounding box center [663, 396] width 477 height 8
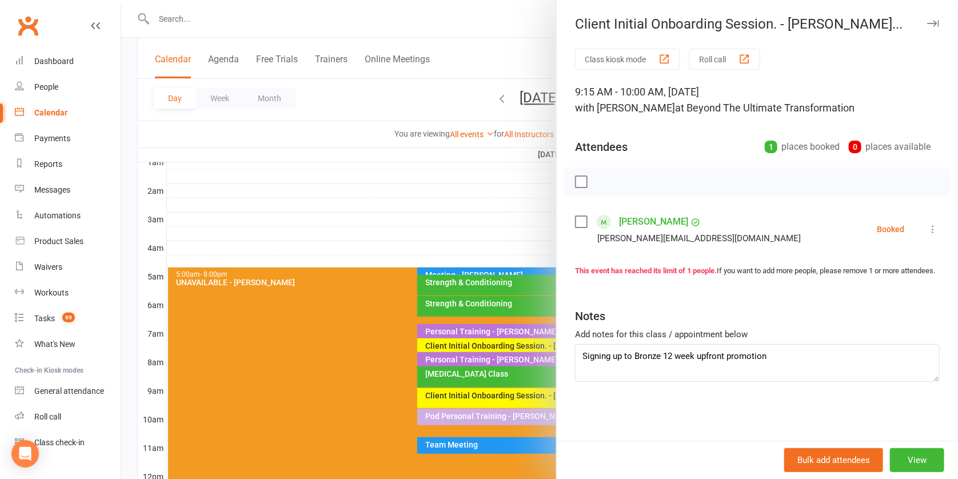
click at [661, 218] on link "[PERSON_NAME]" at bounding box center [653, 222] width 69 height 18
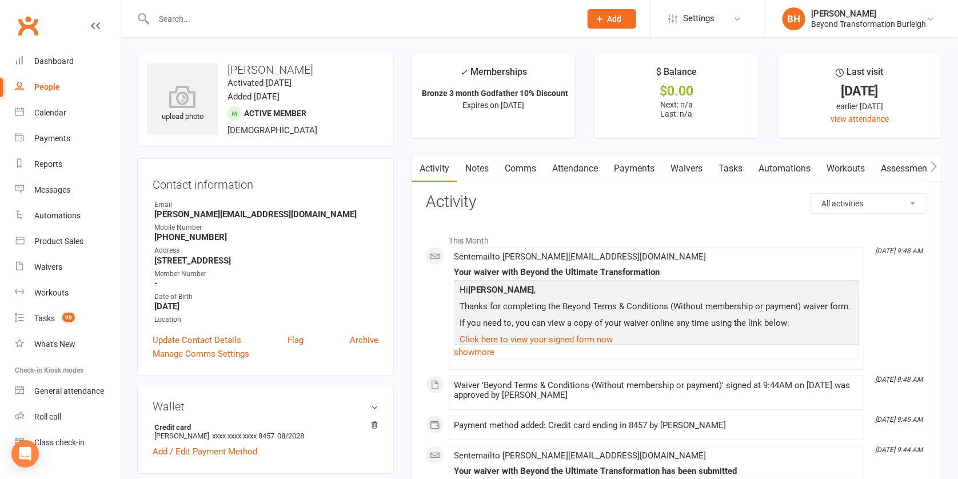
click at [649, 172] on link "Payments" at bounding box center [634, 169] width 57 height 26
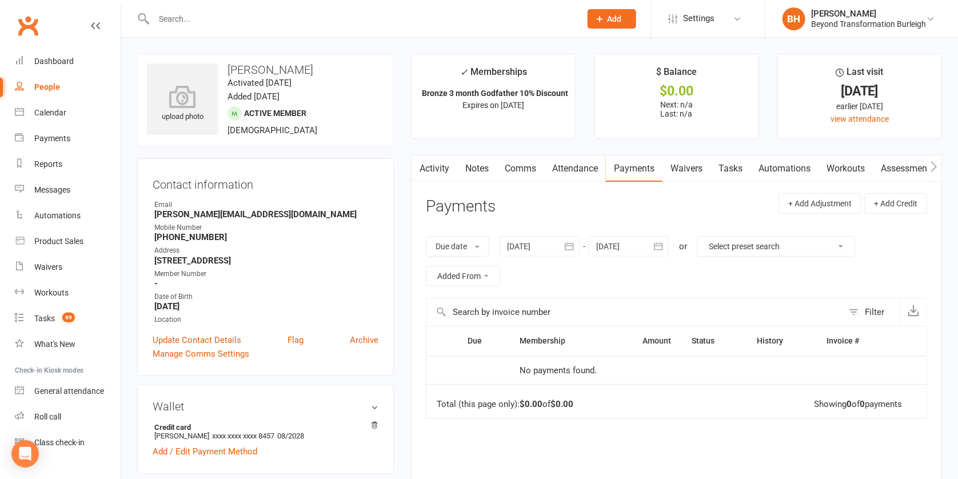
scroll to position [600, 0]
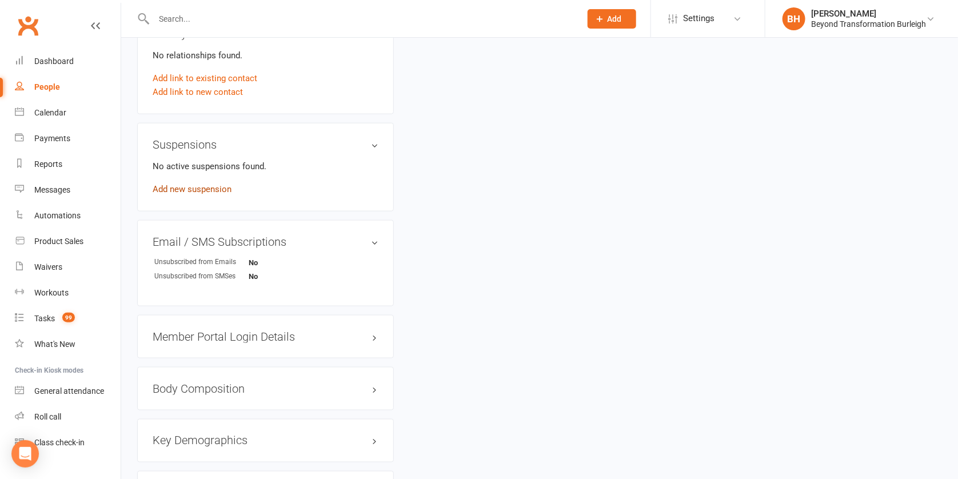
click at [221, 184] on link "Add new suspension" at bounding box center [192, 189] width 79 height 10
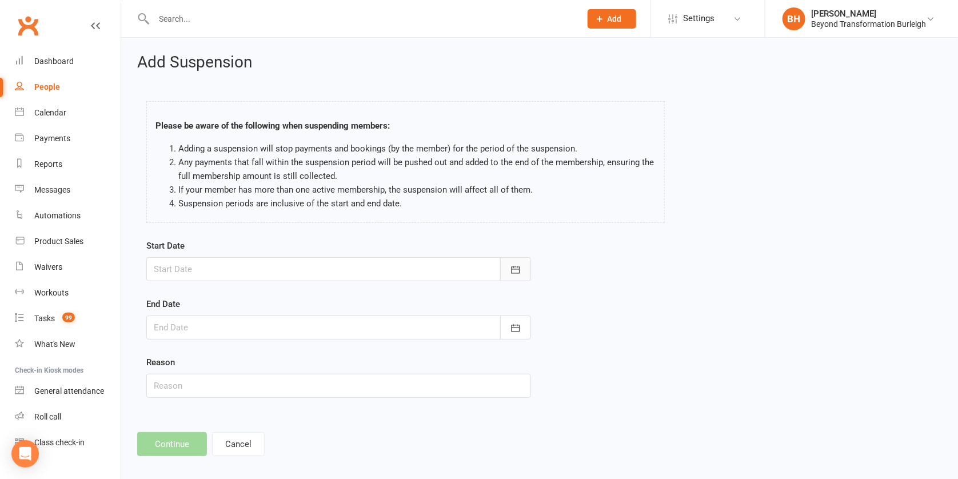
click at [515, 266] on icon "button" at bounding box center [516, 269] width 9 height 7
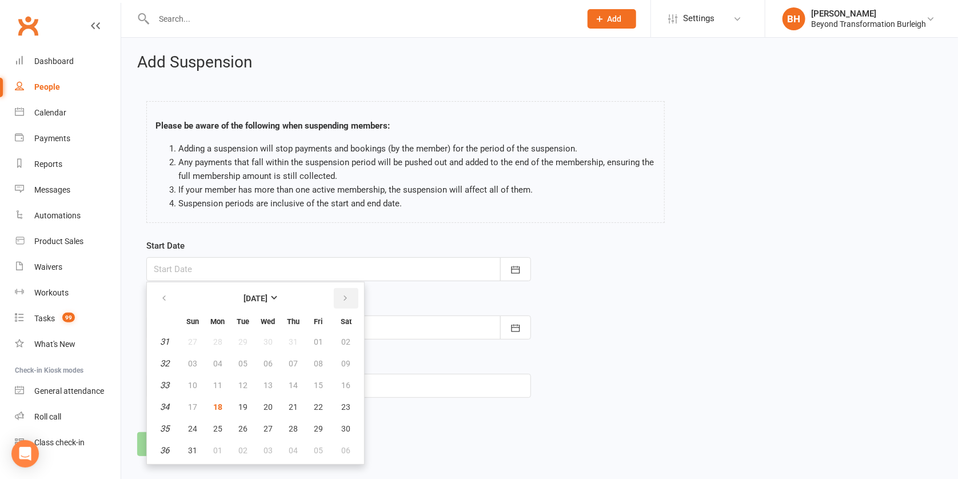
click at [341, 294] on icon "button" at bounding box center [345, 298] width 8 height 9
click at [220, 339] on span "01" at bounding box center [217, 341] width 9 height 9
type input "[DATE]"
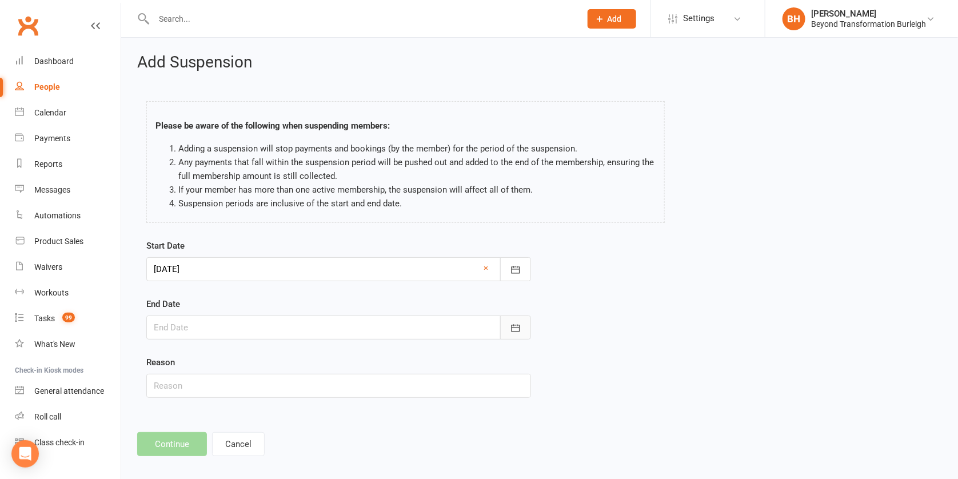
click at [512, 324] on icon "button" at bounding box center [516, 327] width 9 height 7
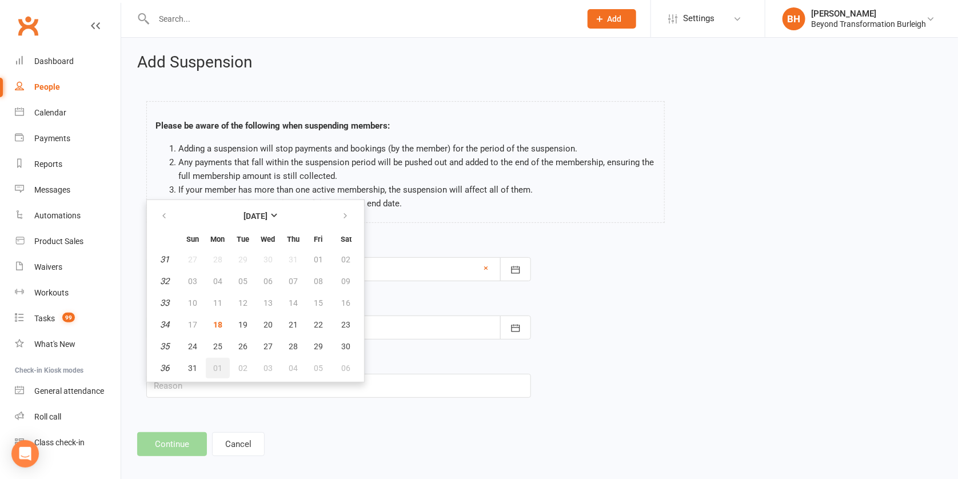
click at [217, 364] on span "01" at bounding box center [217, 368] width 9 height 9
type input "[DATE]"
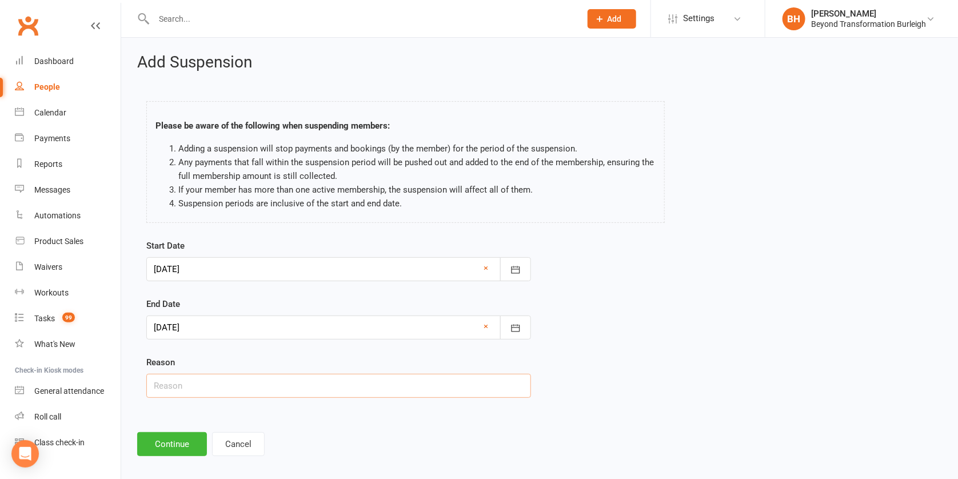
click at [192, 388] on input "text" at bounding box center [338, 386] width 385 height 24
type input "holidays"
click at [201, 329] on div at bounding box center [338, 328] width 385 height 24
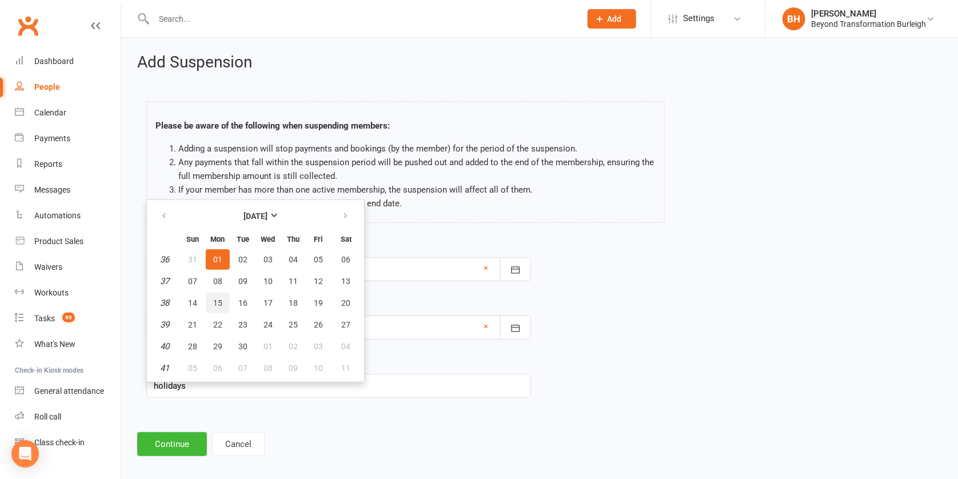
click at [219, 304] on span "15" at bounding box center [217, 303] width 9 height 9
type input "[DATE]"
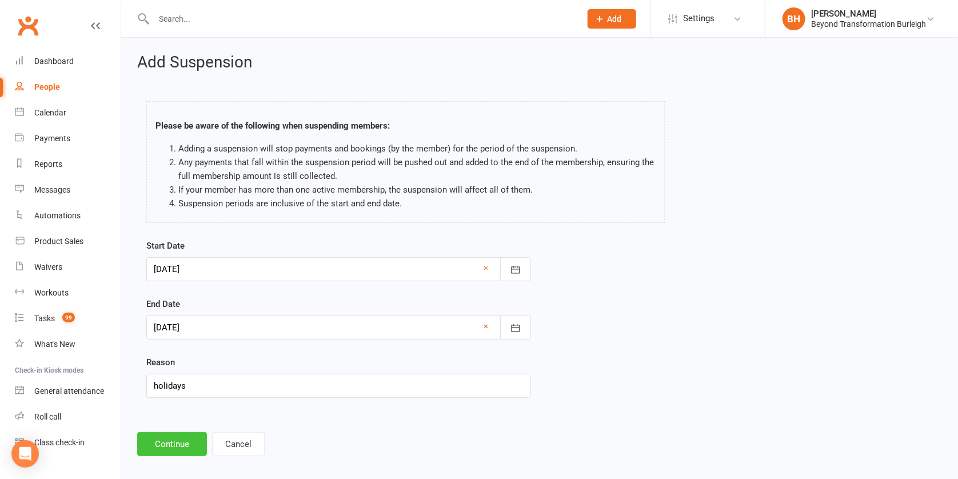
click at [174, 434] on button "Continue" at bounding box center [172, 444] width 70 height 24
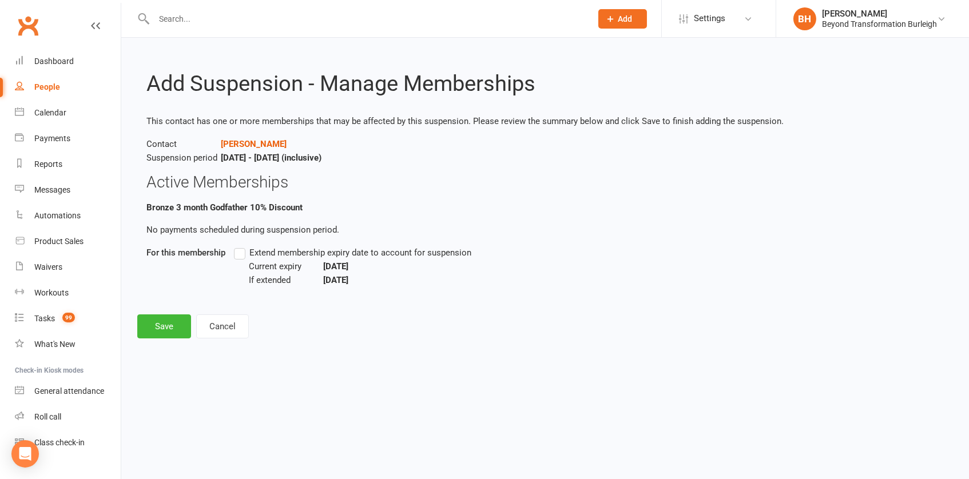
click at [246, 256] on label "Extend membership expiry date to account for suspension" at bounding box center [352, 253] width 237 height 14
click at [241, 246] on input "Extend membership expiry date to account for suspension" at bounding box center [237, 246] width 7 height 0
click at [234, 321] on button "Cancel" at bounding box center [222, 327] width 53 height 24
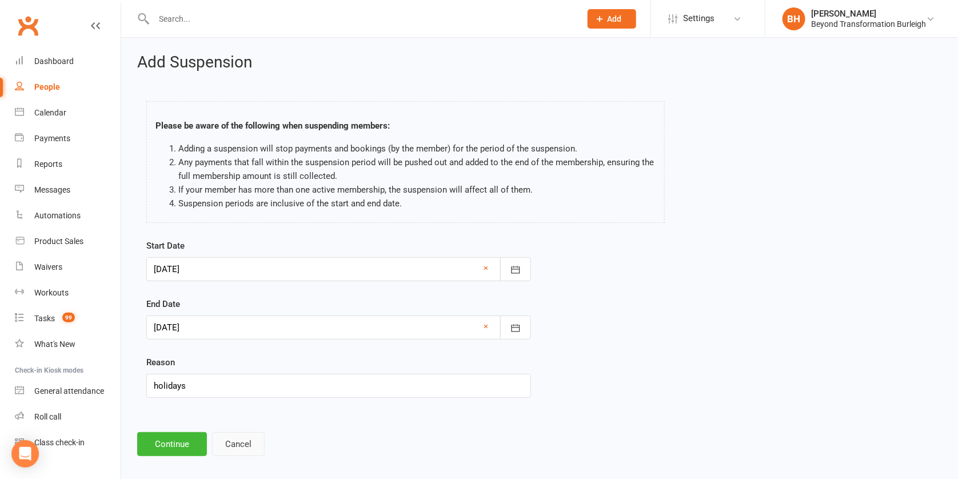
click at [239, 441] on button "Cancel" at bounding box center [238, 444] width 53 height 24
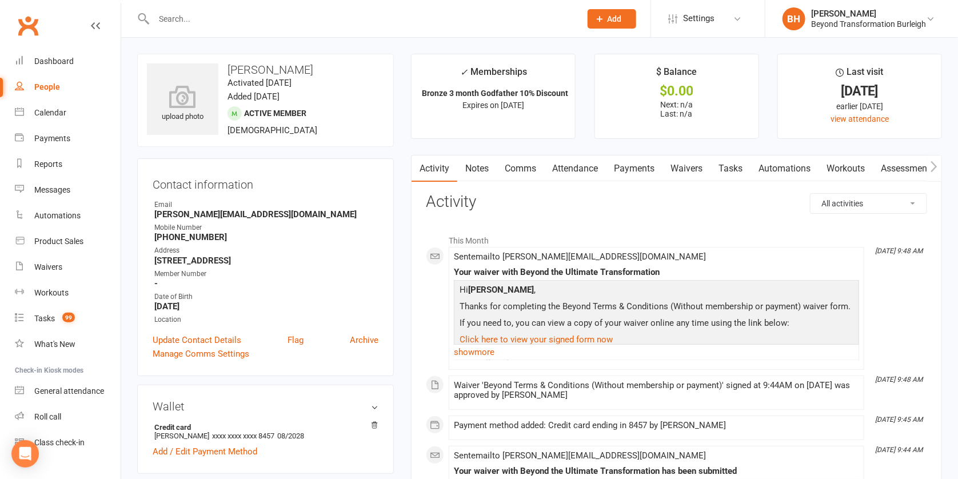
click at [646, 169] on link "Payments" at bounding box center [634, 169] width 57 height 26
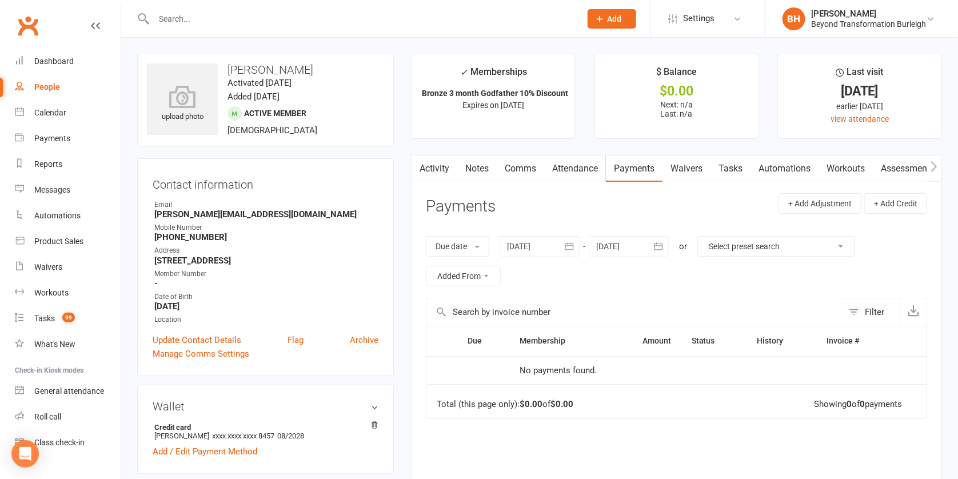
click at [657, 245] on icon "button" at bounding box center [658, 246] width 11 height 11
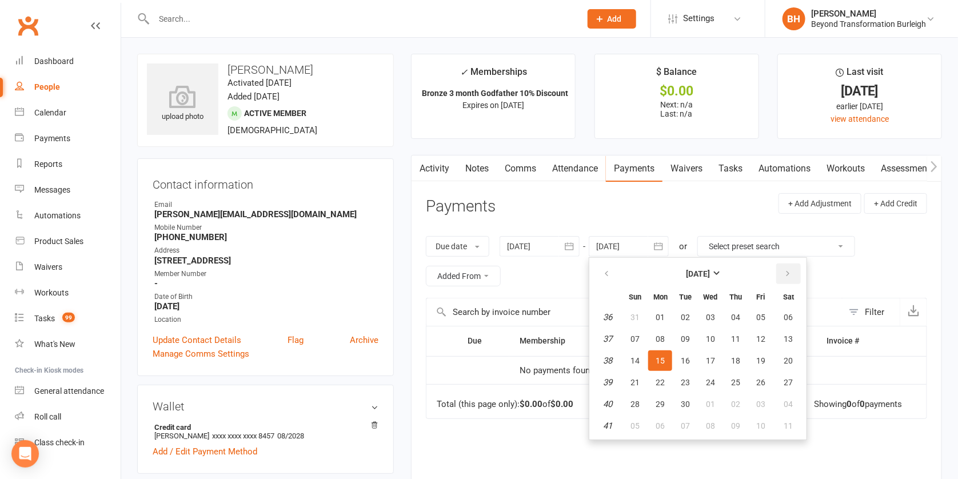
click at [787, 270] on icon "button" at bounding box center [788, 273] width 8 height 9
click at [721, 353] on button "14" at bounding box center [711, 361] width 24 height 21
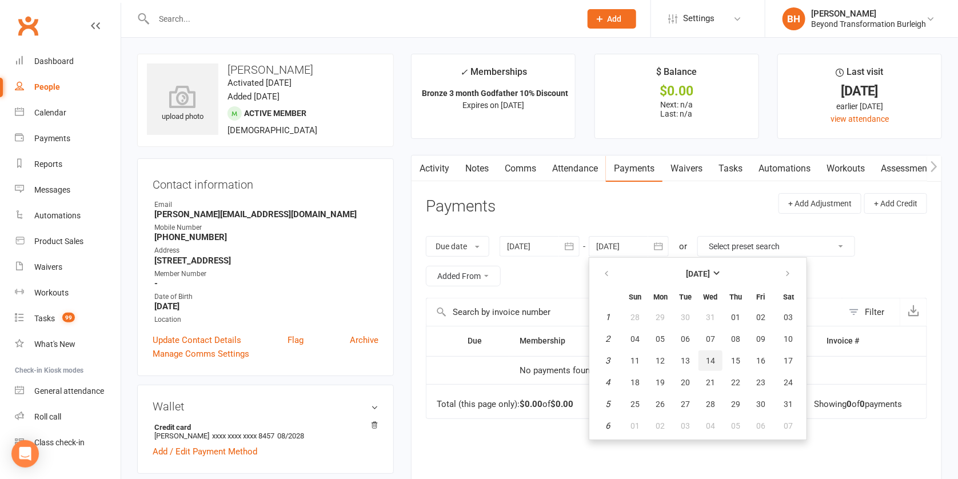
type input "[DATE]"
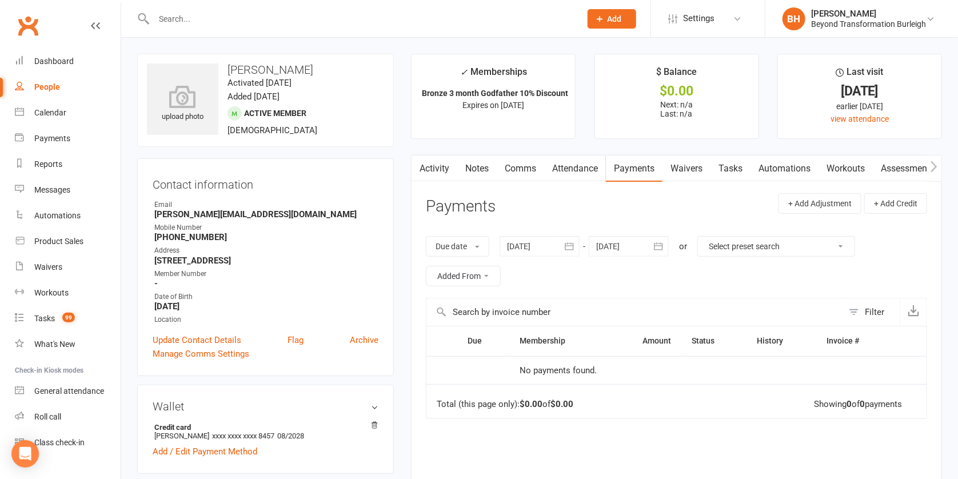
scroll to position [230, 0]
